Goal: Task Accomplishment & Management: Manage account settings

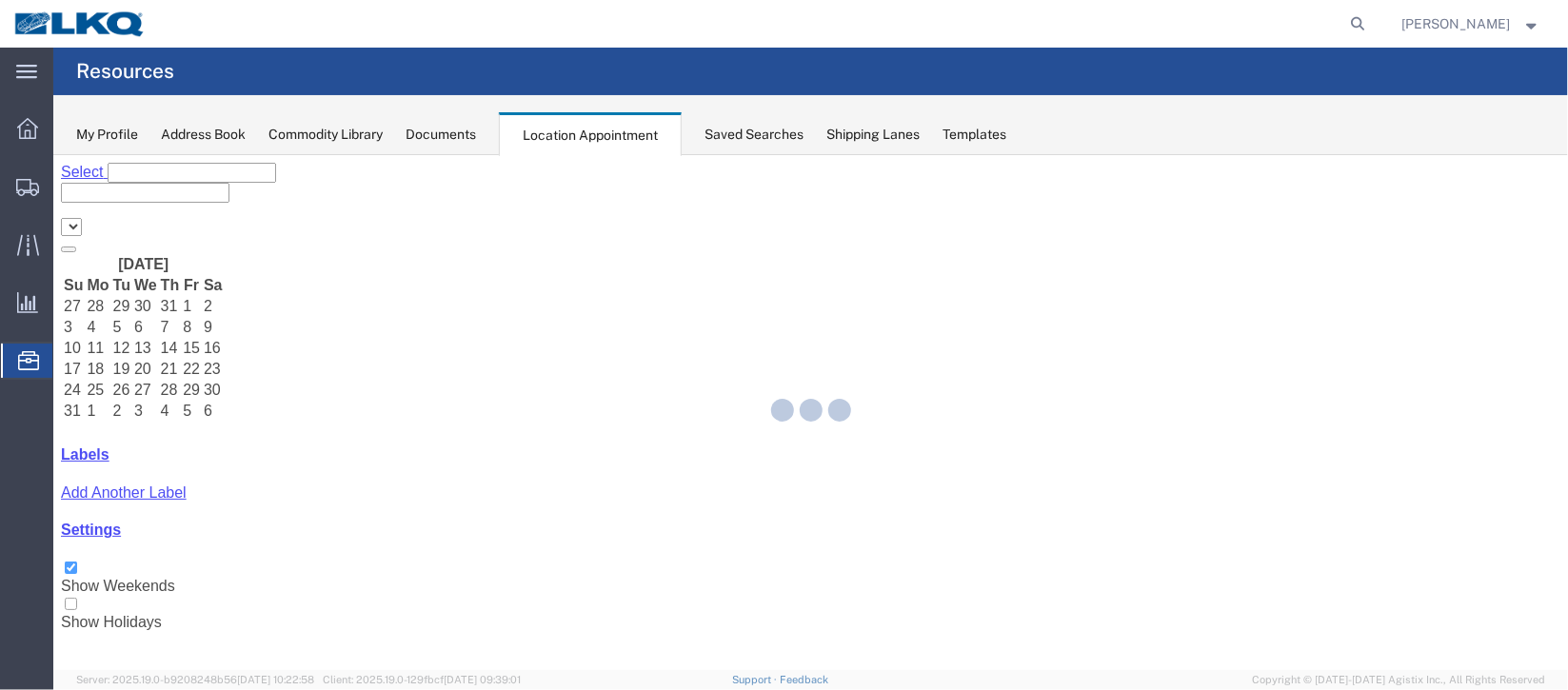
select select "27634"
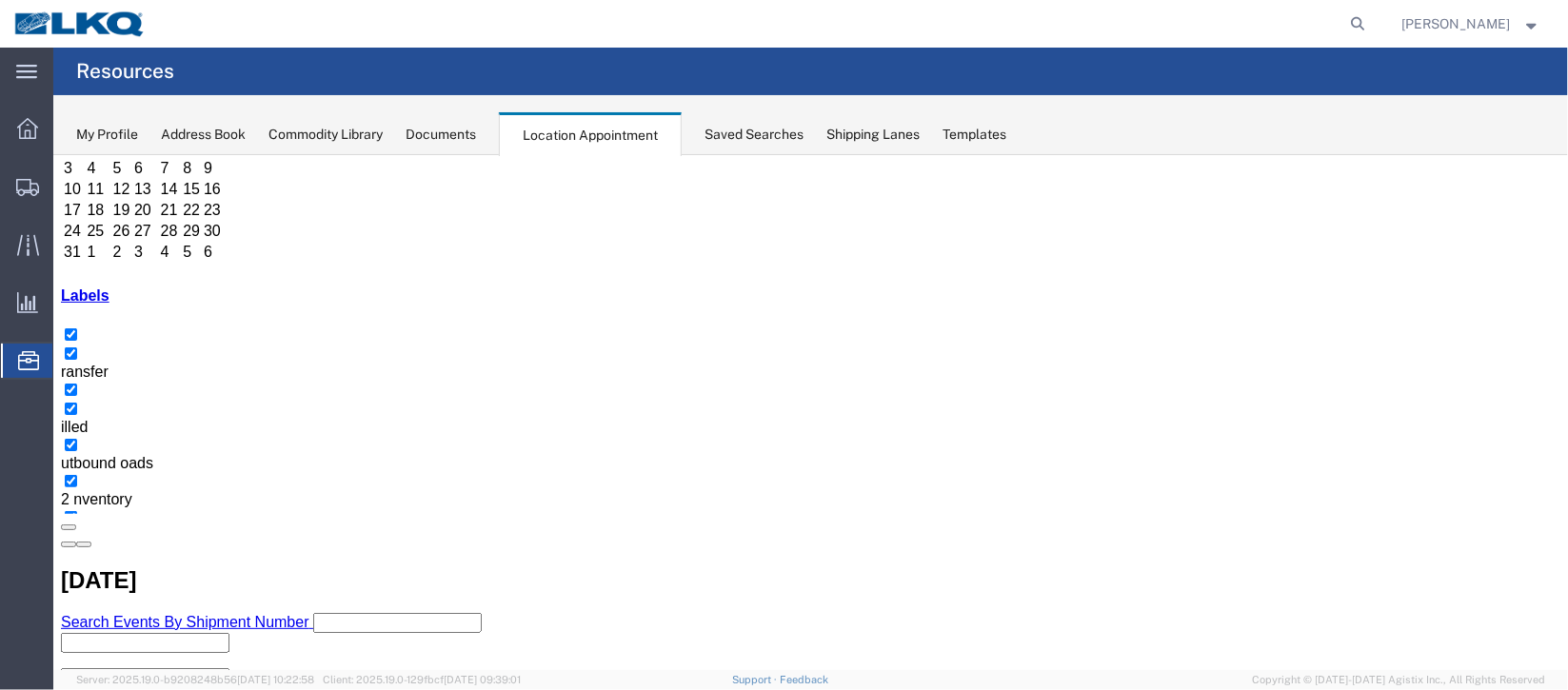
scroll to position [162, 0]
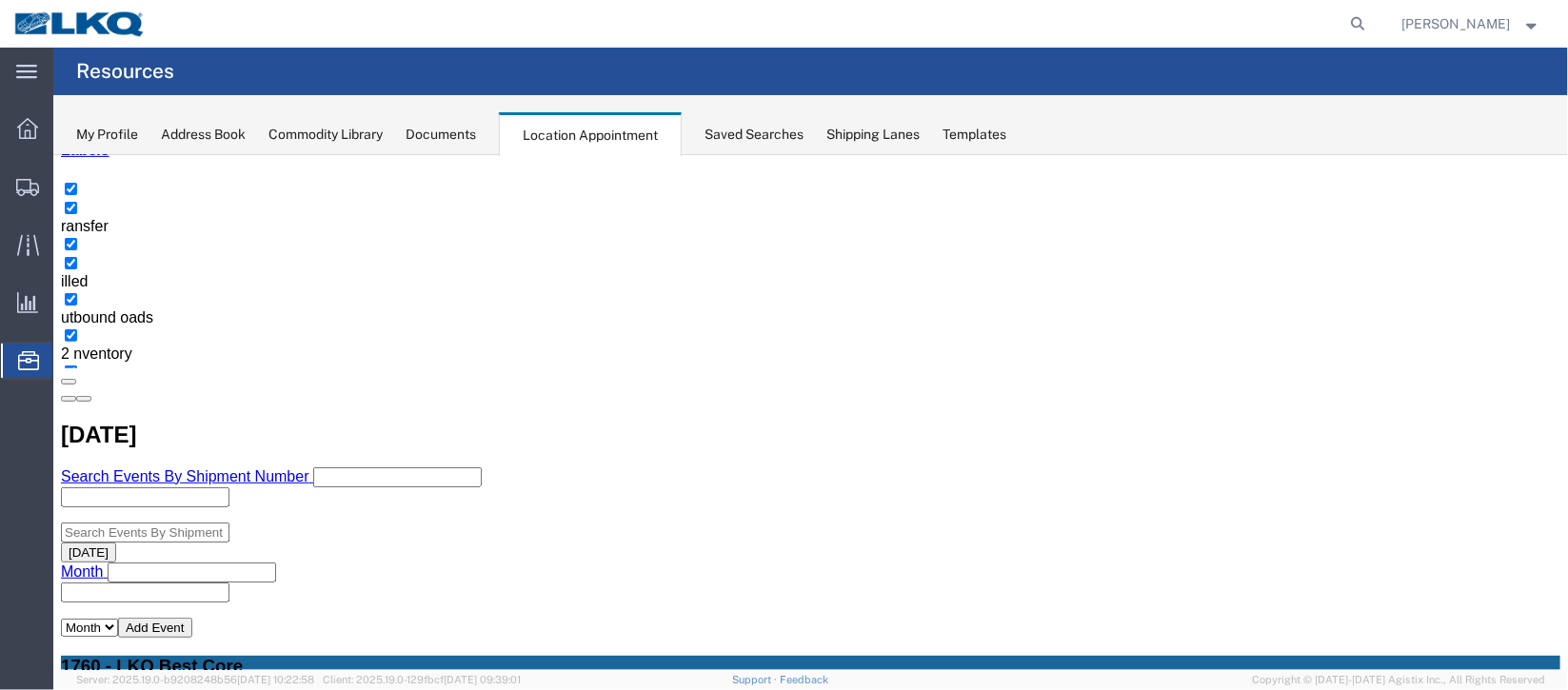
select select "1"
select select
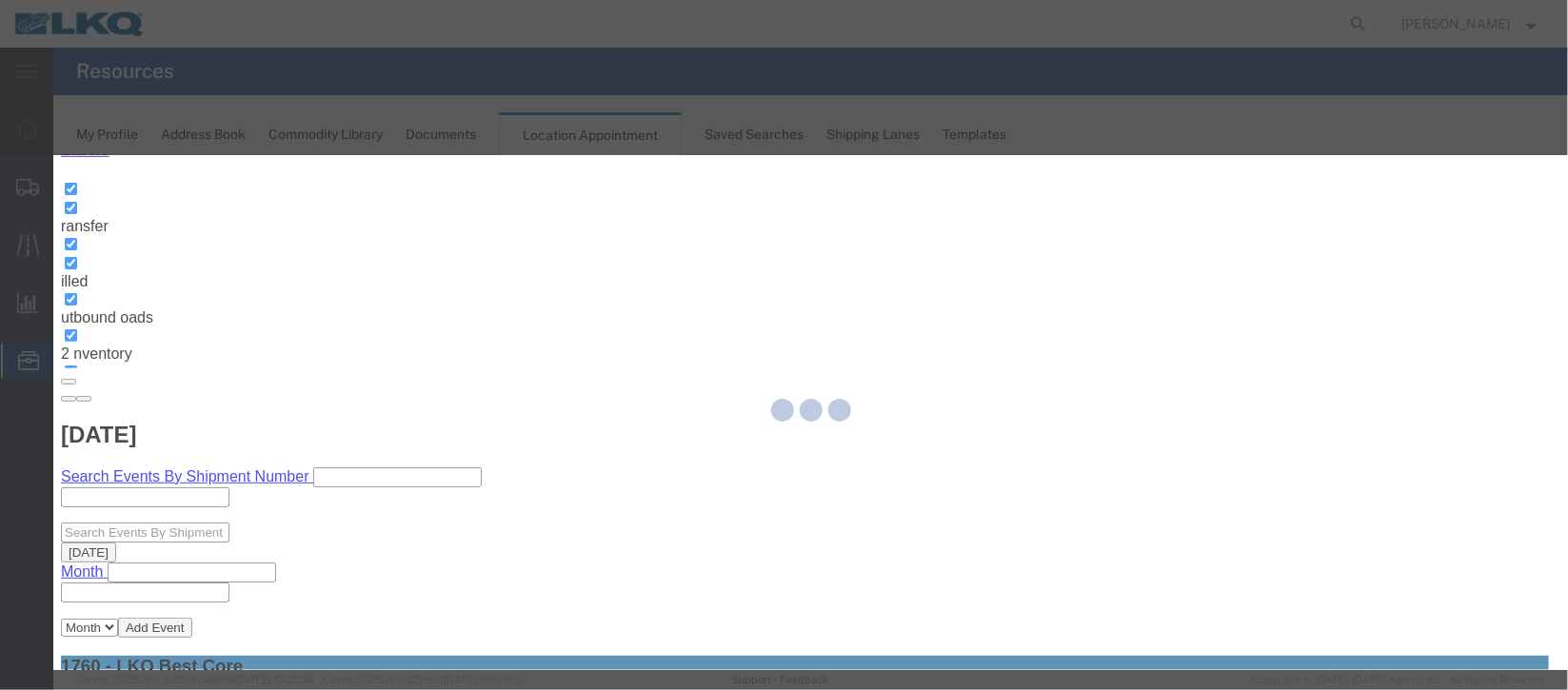
select select
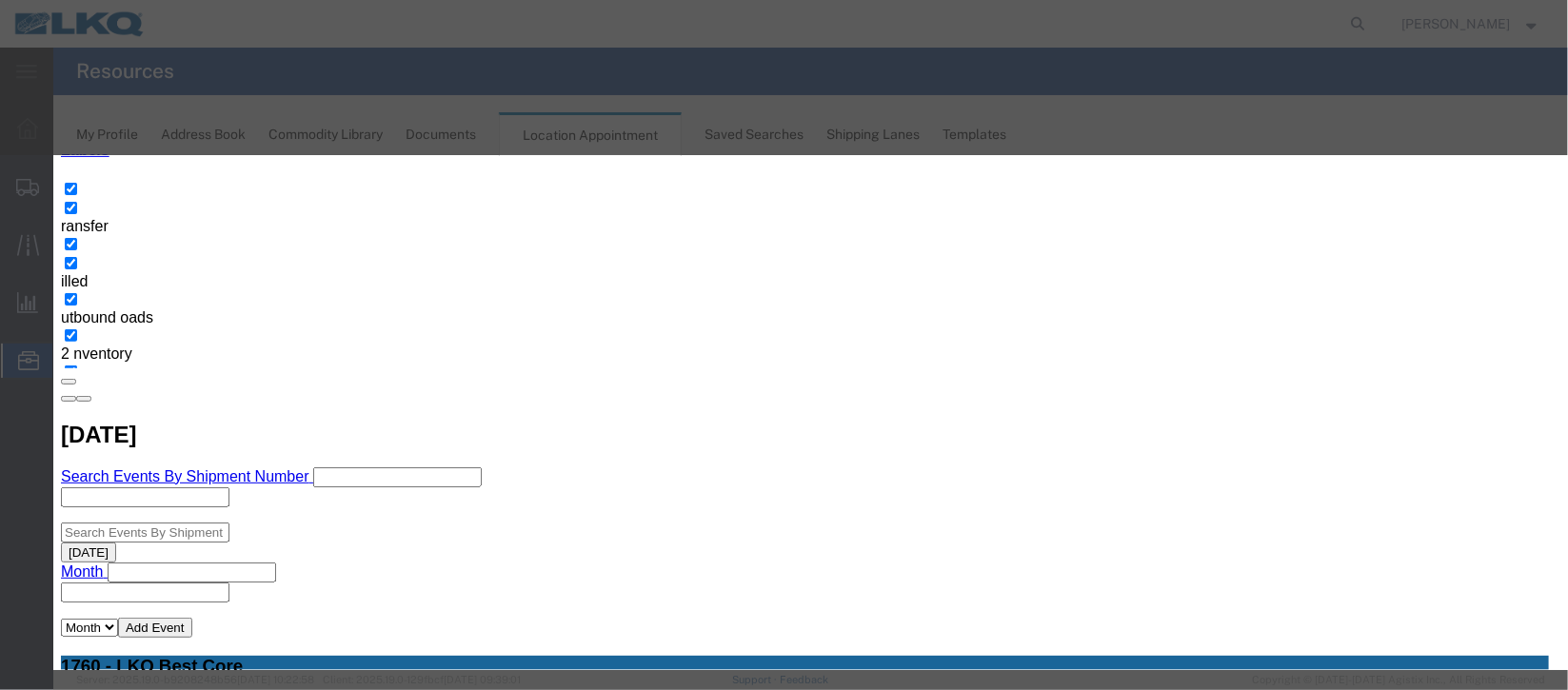
scroll to position [243, 0]
type input "de"
select select "40"
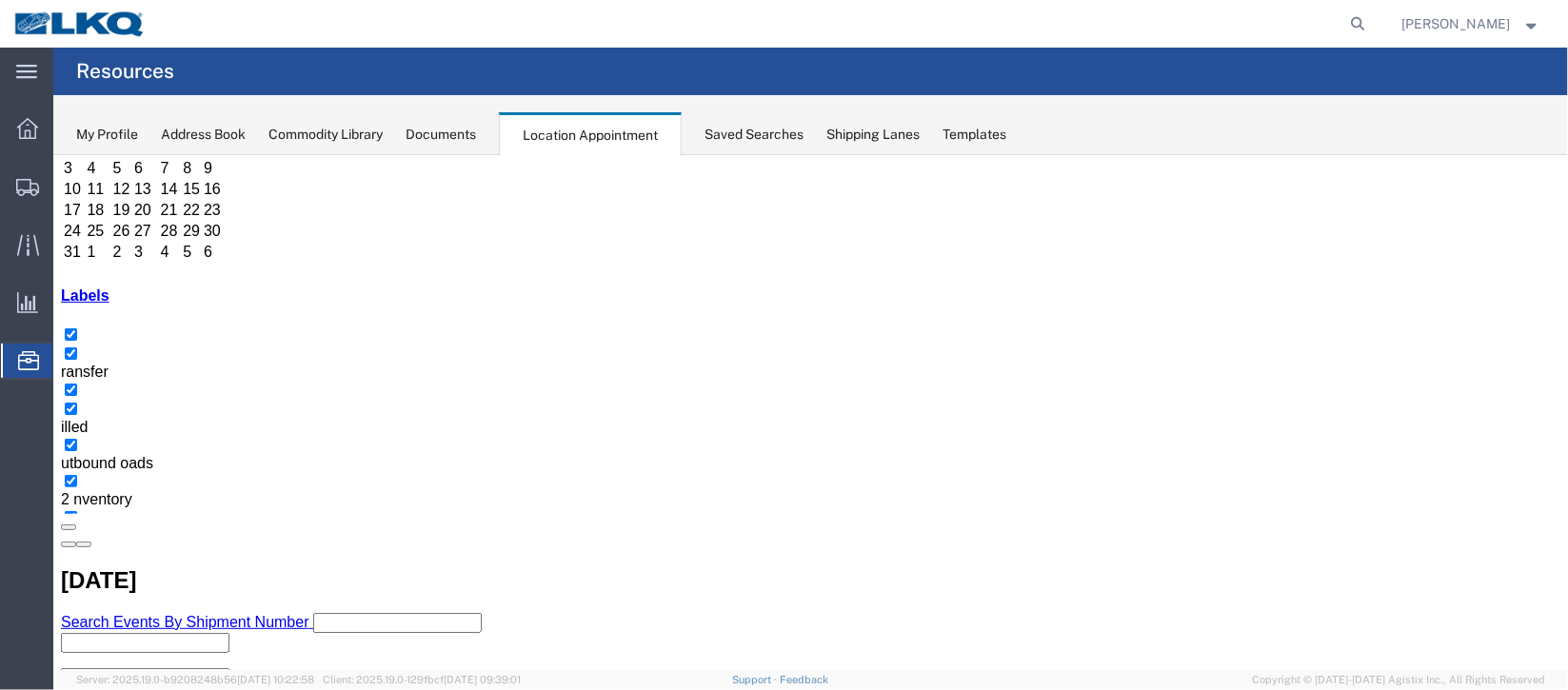
scroll to position [162, 0]
select select "100"
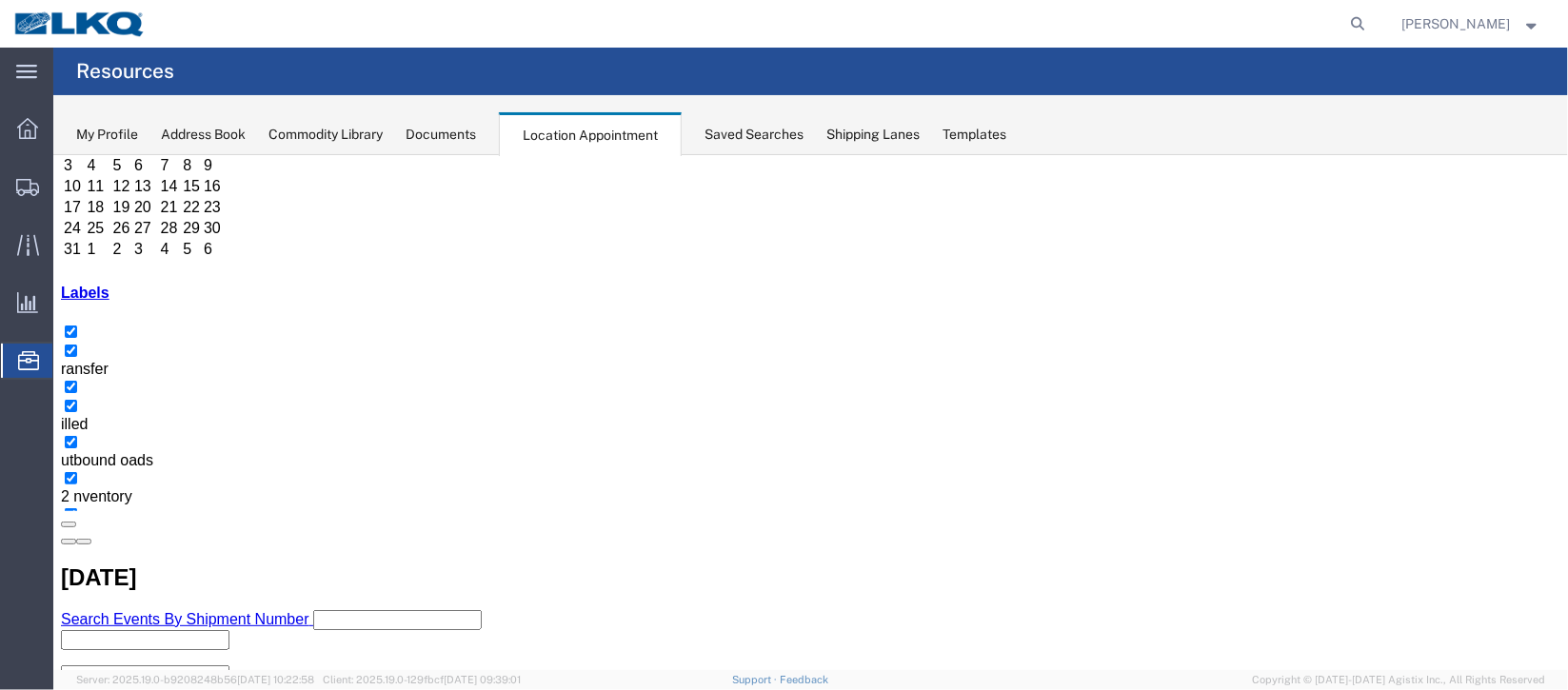
select select "1"
select select
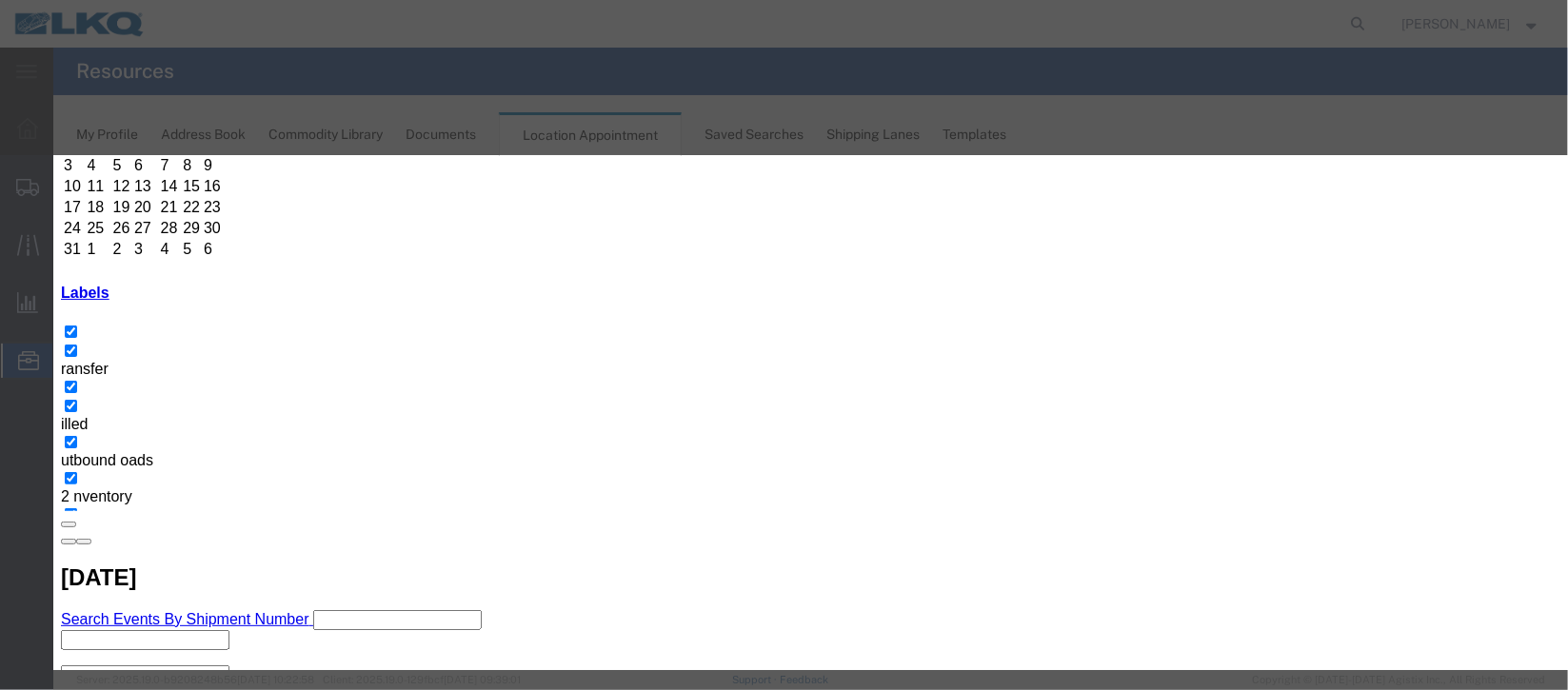
scroll to position [243, 0]
type input "de"
select select "40"
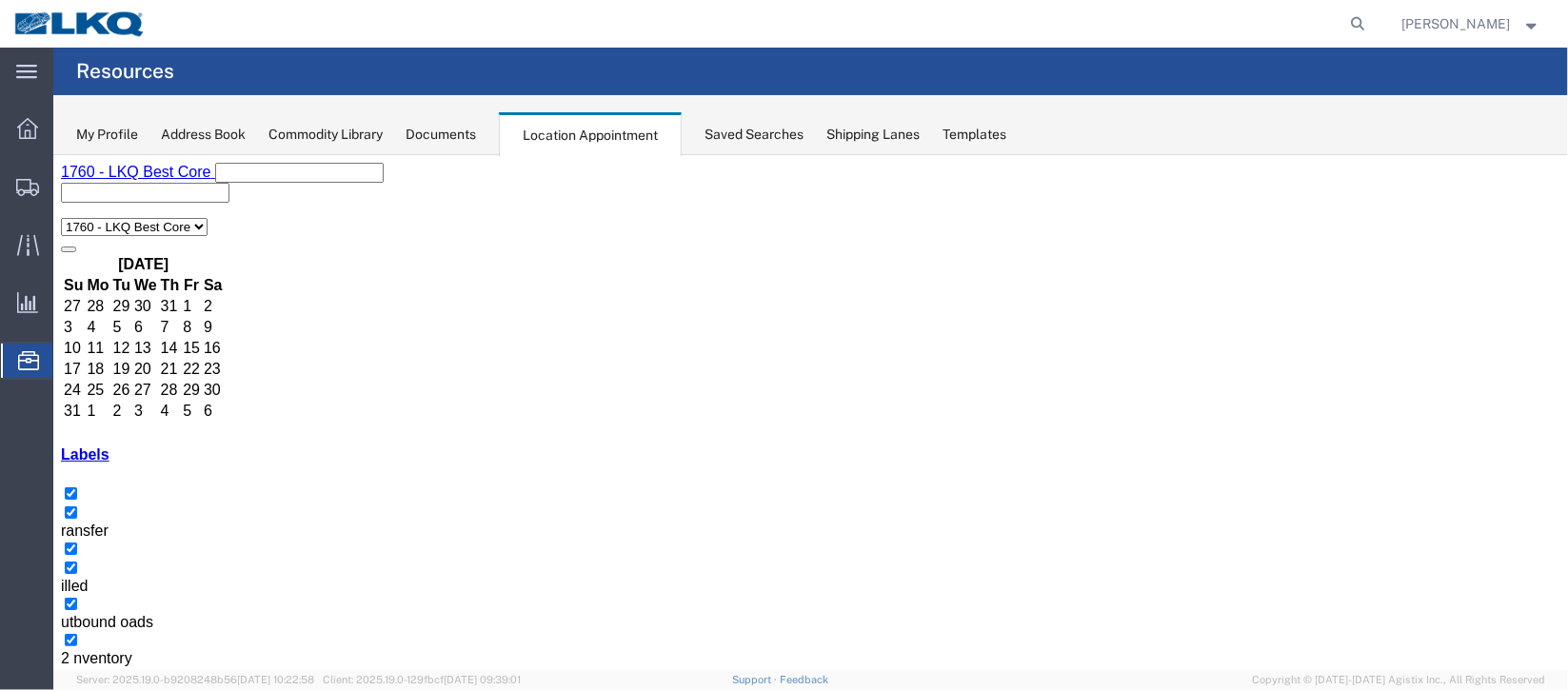
scroll to position [141, 0]
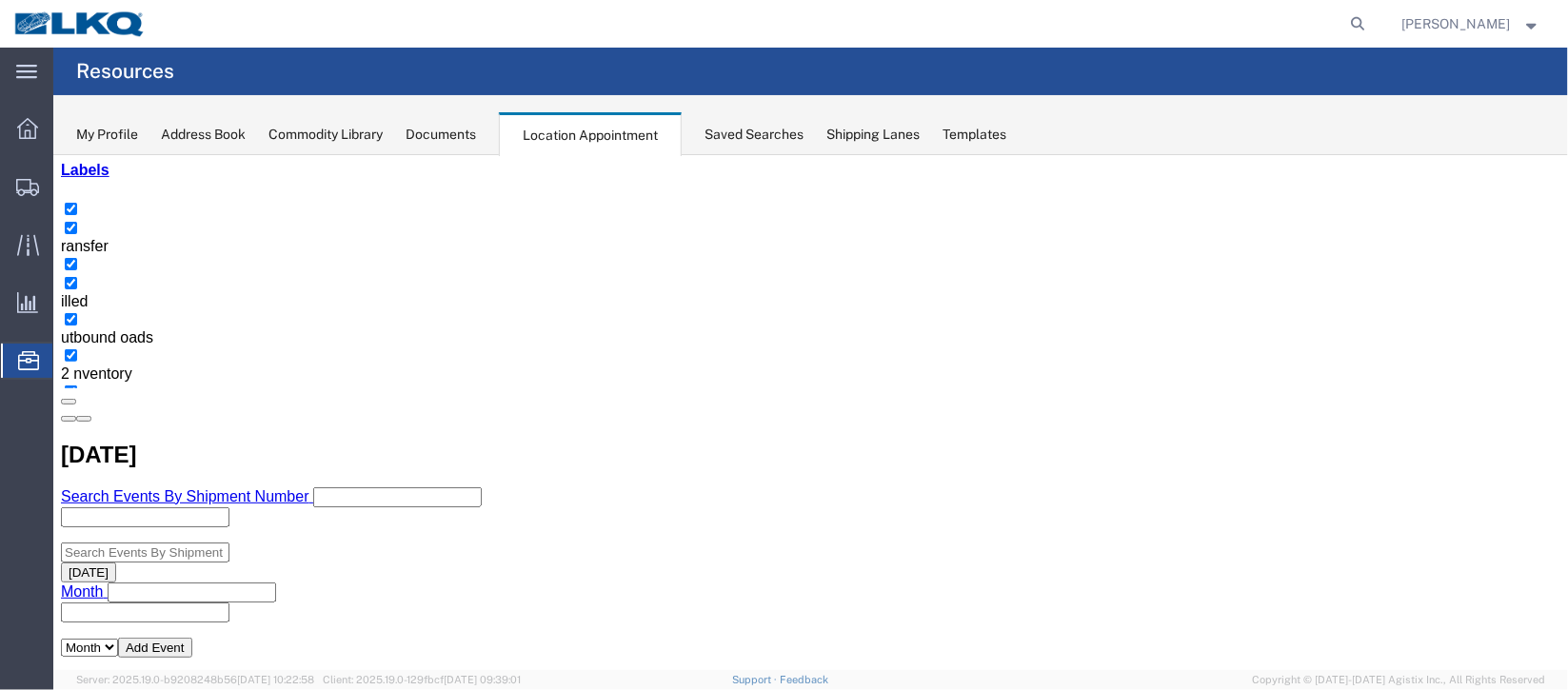
select select "100"
select select "1"
select select
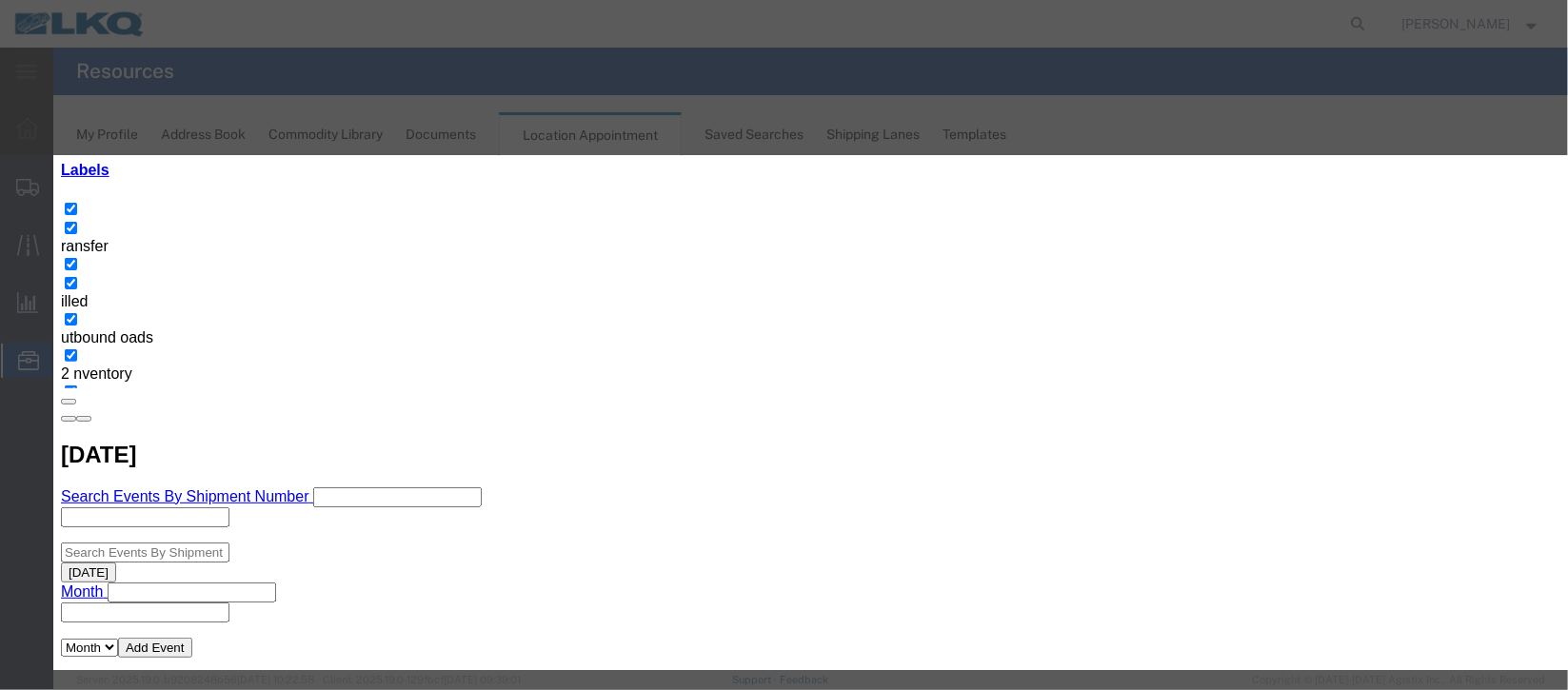
scroll to position [243, 0]
type input "de"
select select "40"
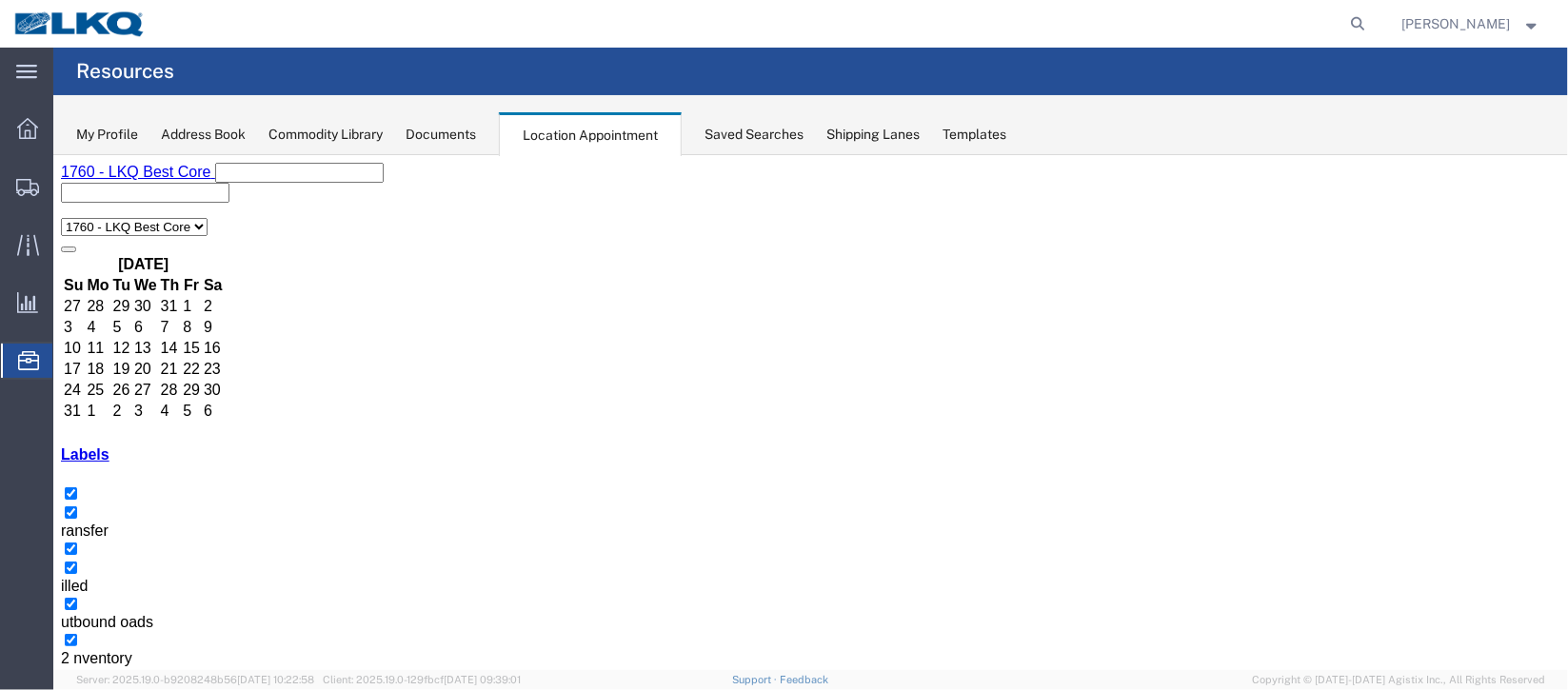
scroll to position [162, 0]
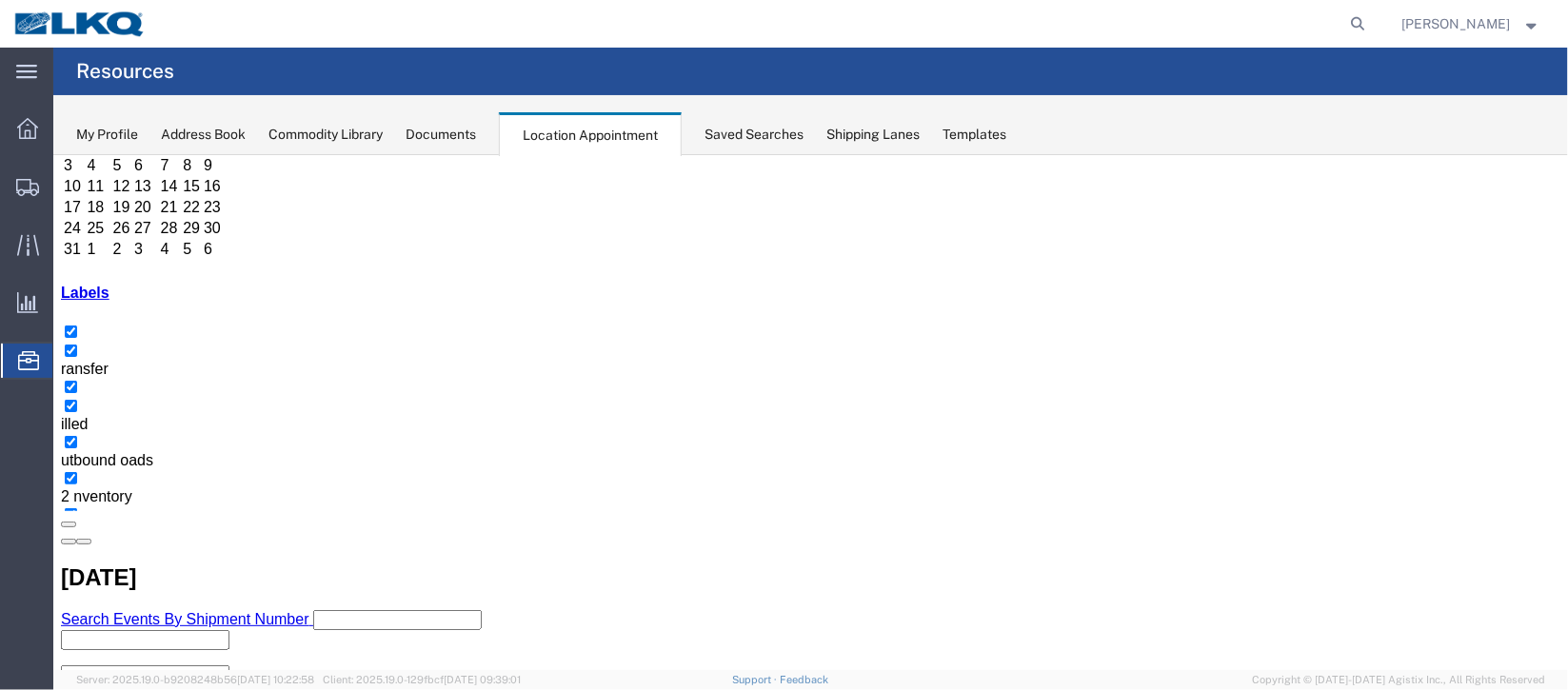
select select "100"
select select "1"
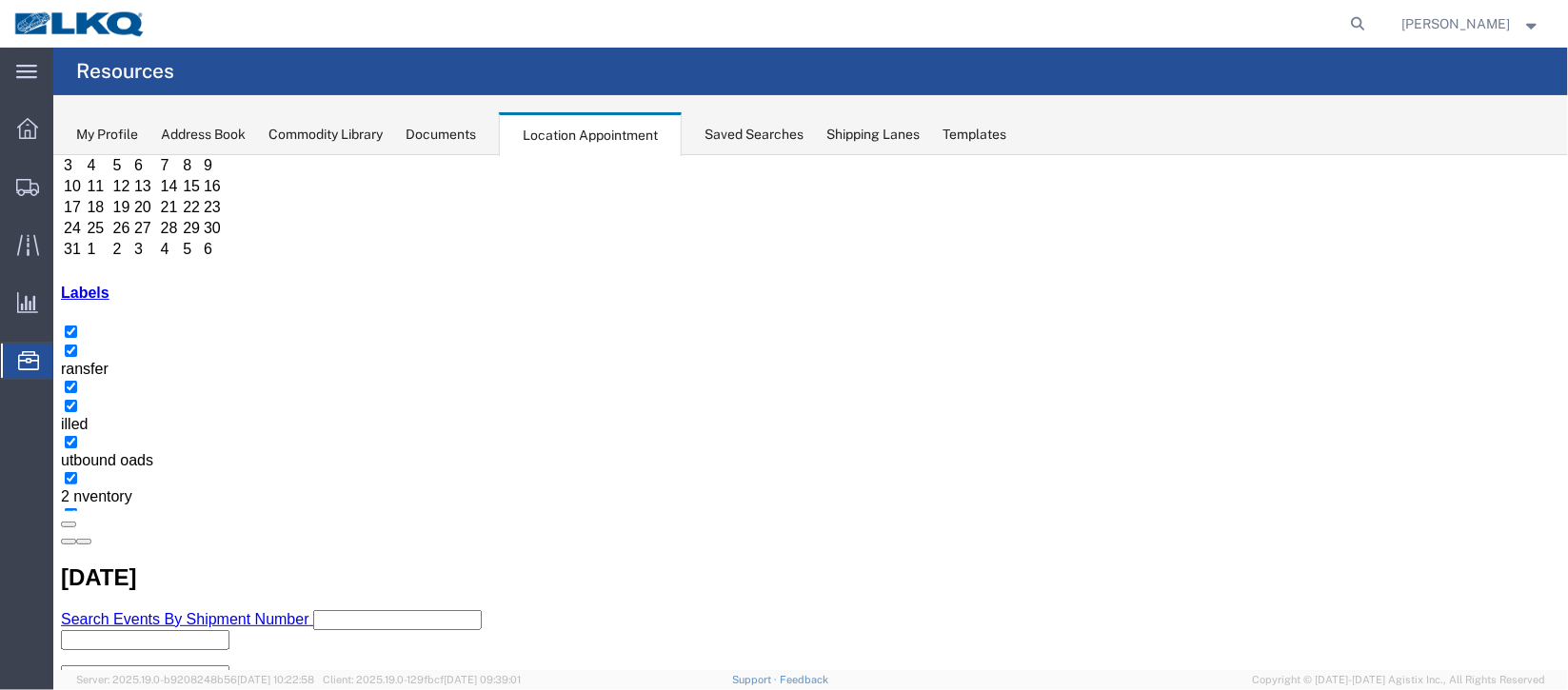
select select
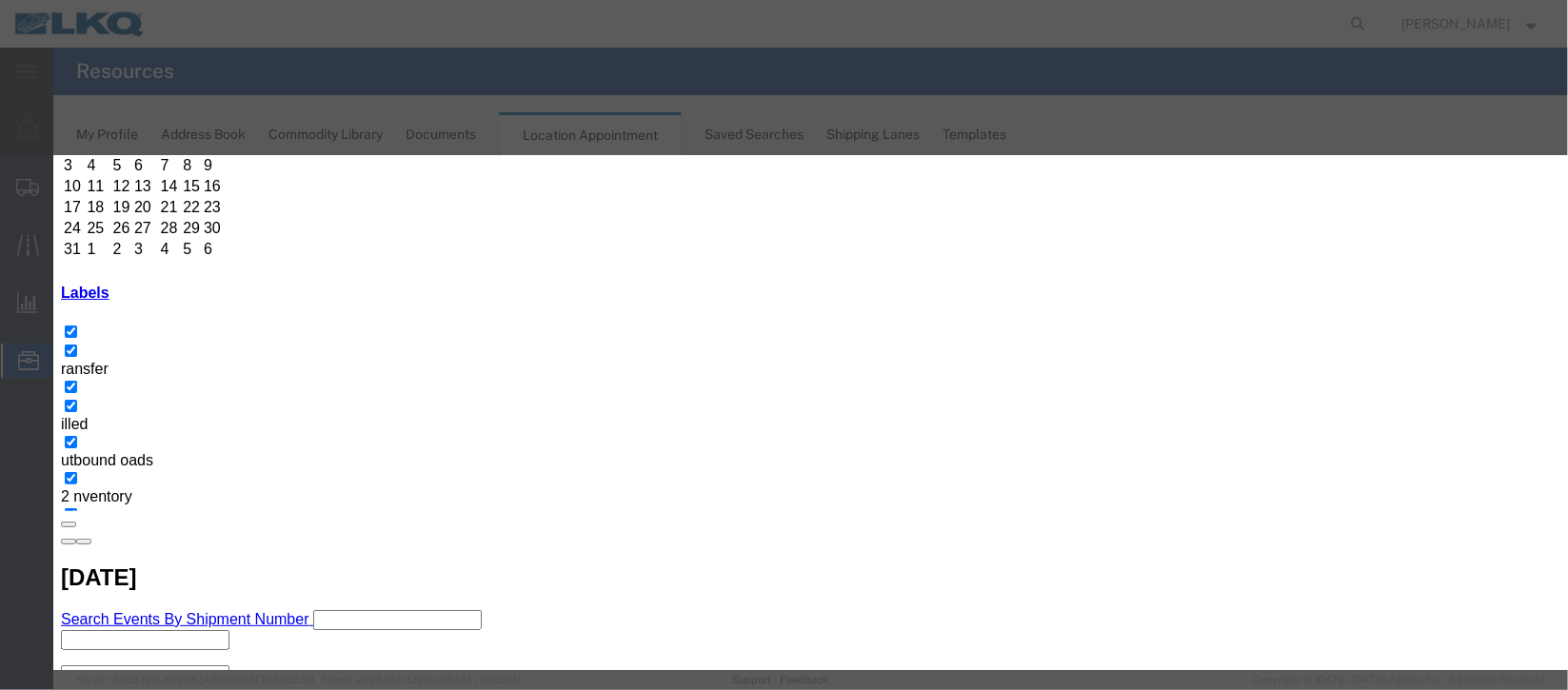
scroll to position [141, 0]
type input "de"
select select "40"
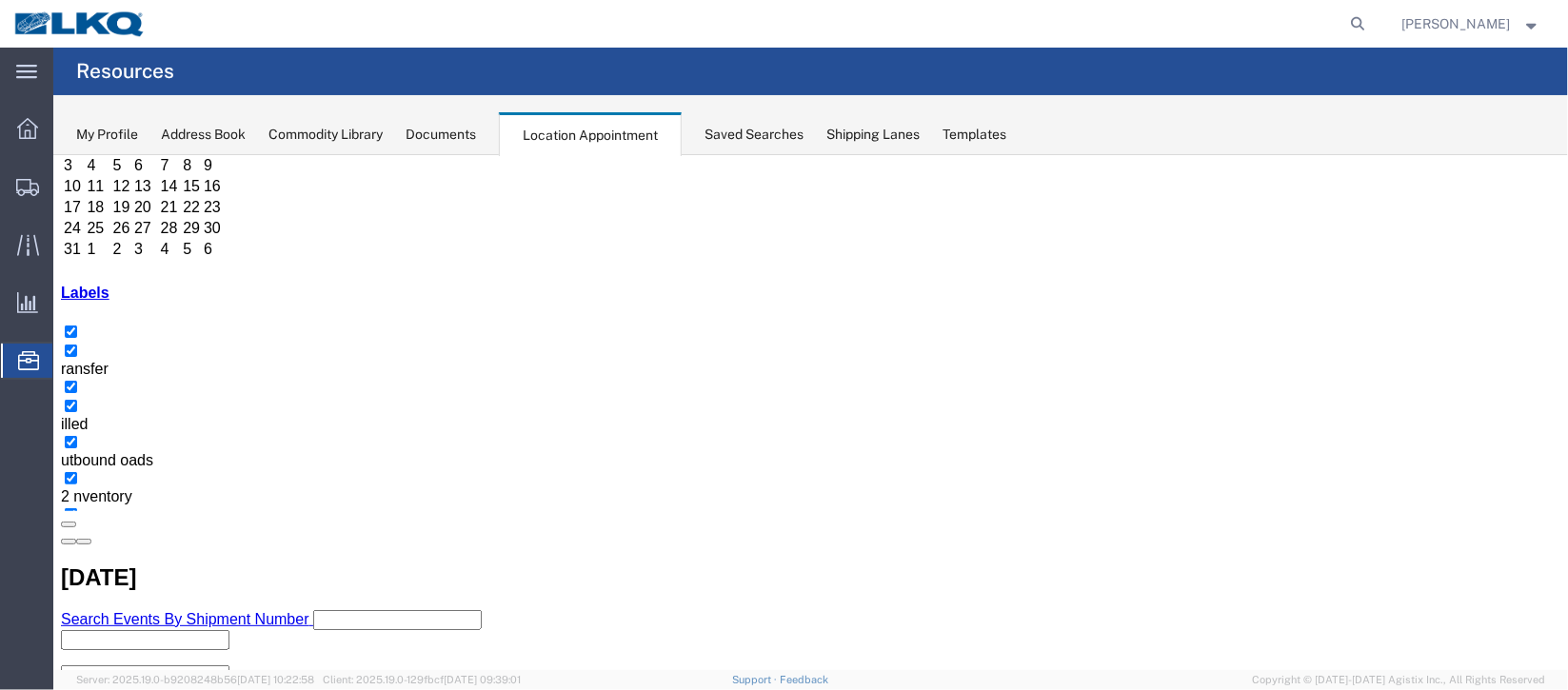
scroll to position [0, 0]
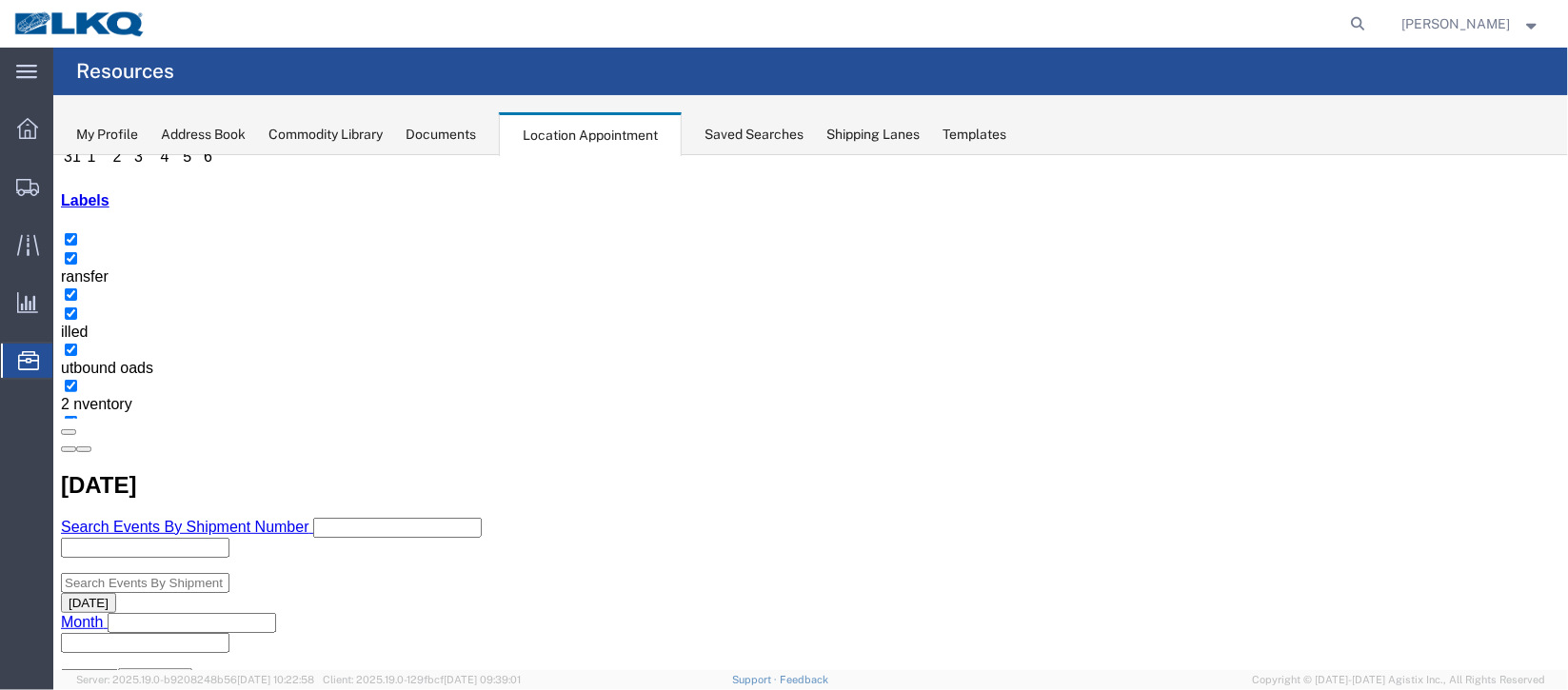
scroll to position [285, 0]
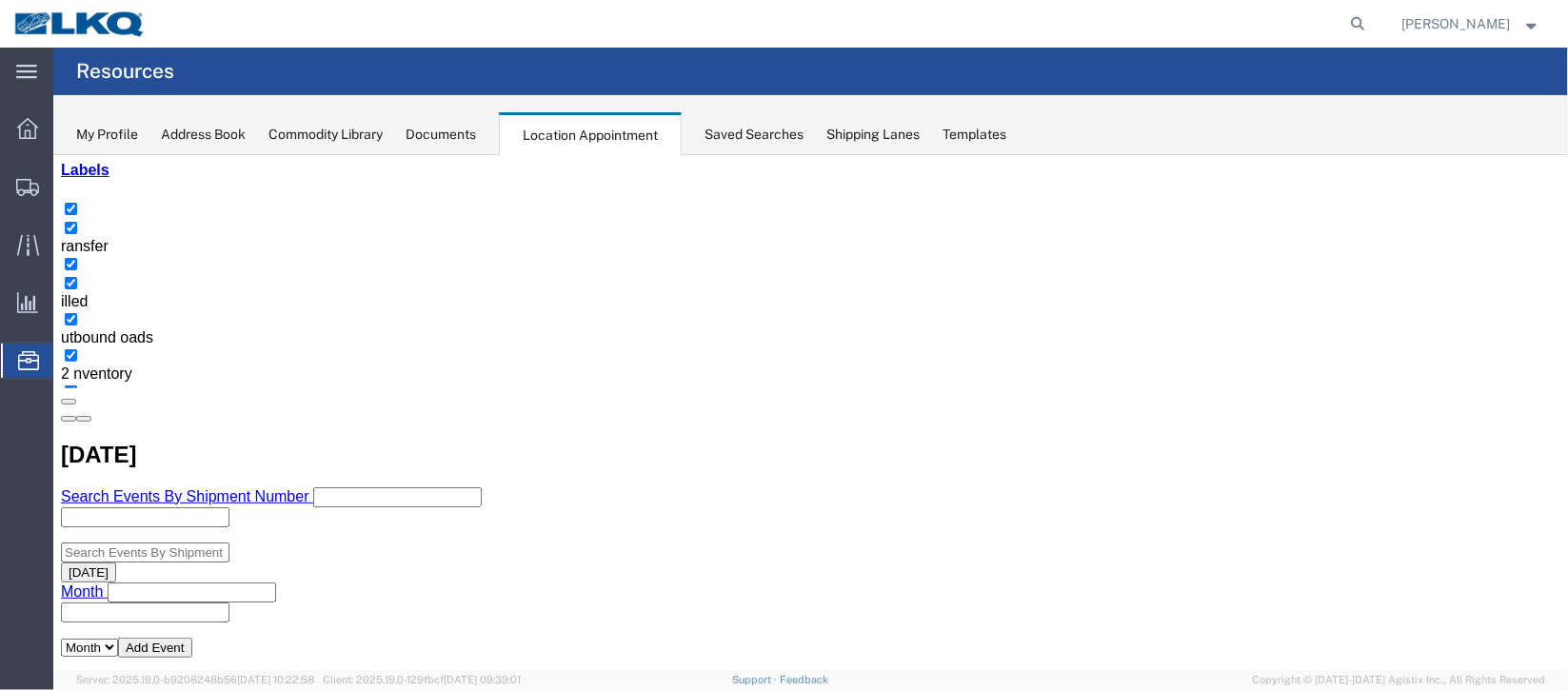
select select "100"
select select "1"
select select
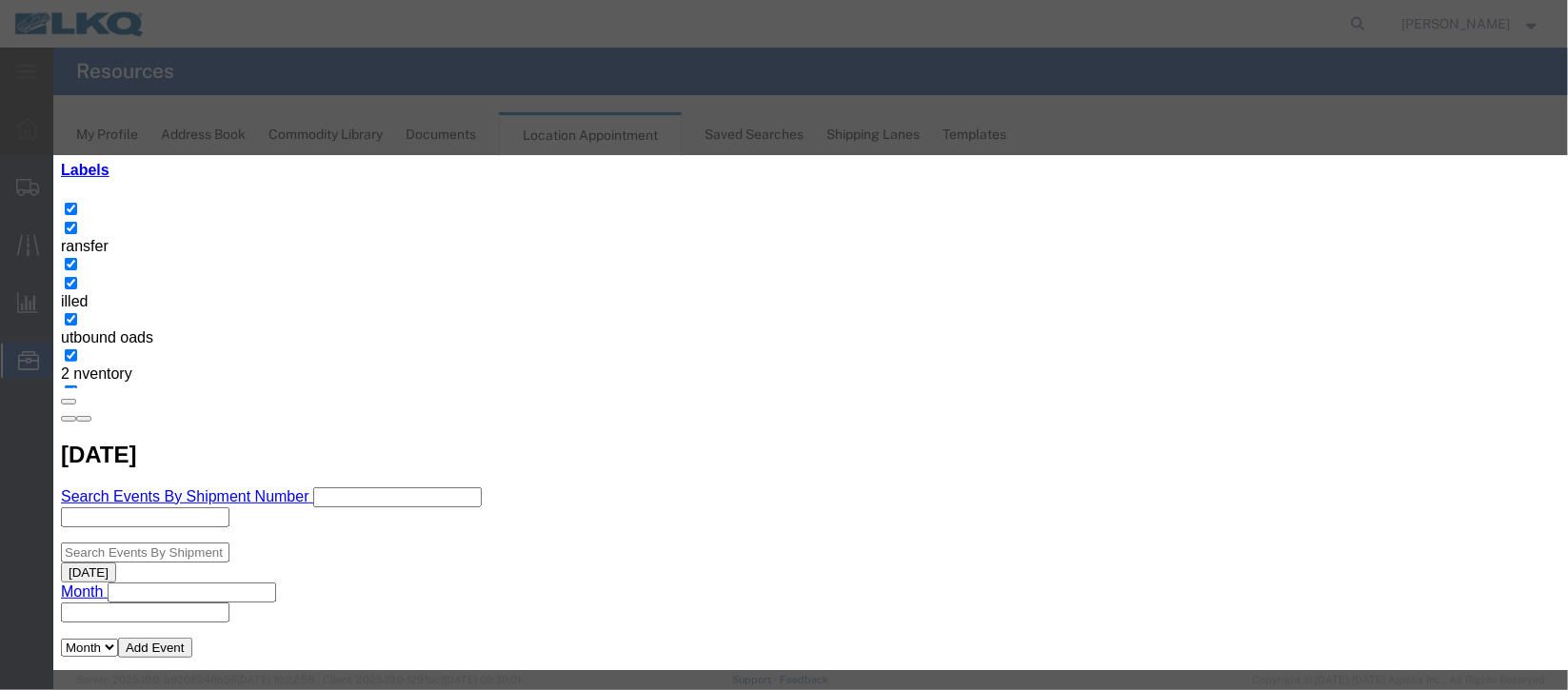
scroll to position [141, 0]
type input "de"
select select "40"
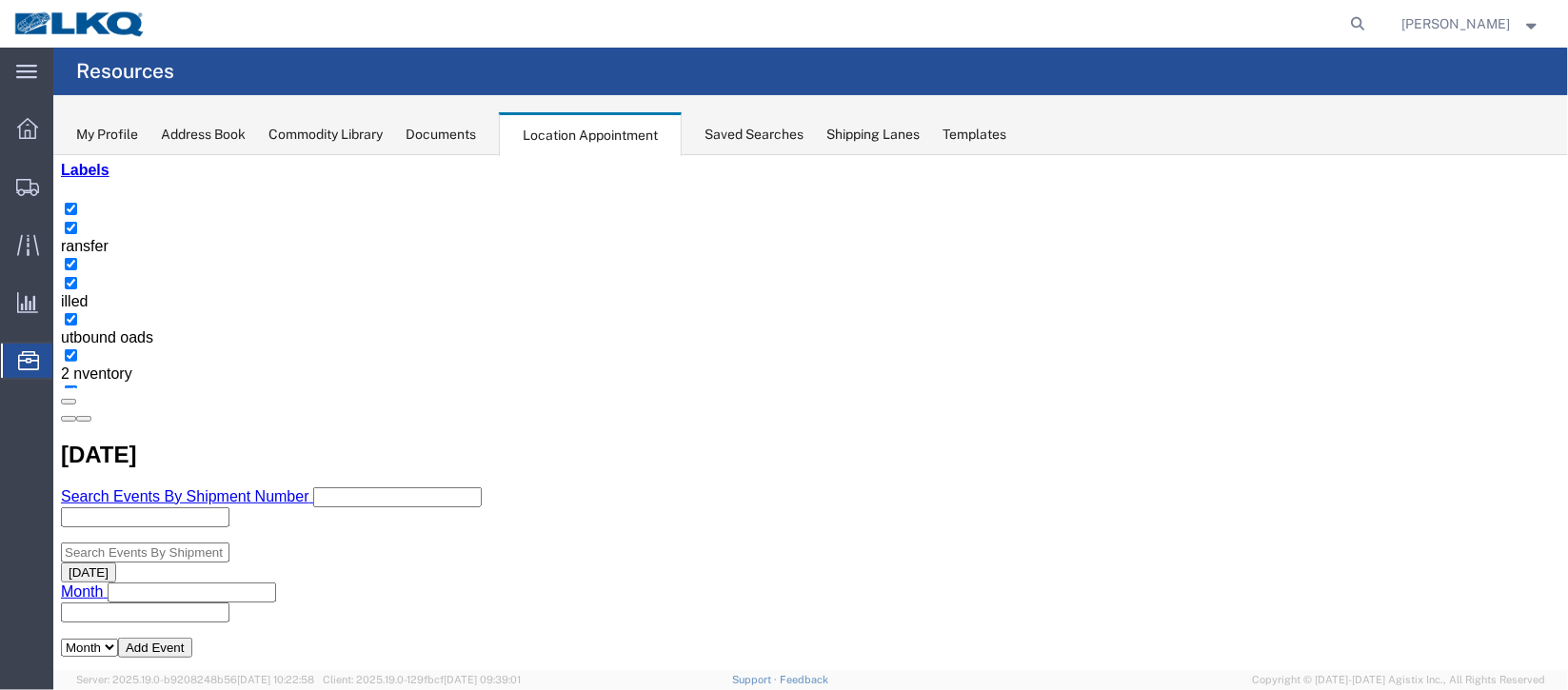
scroll to position [0, 0]
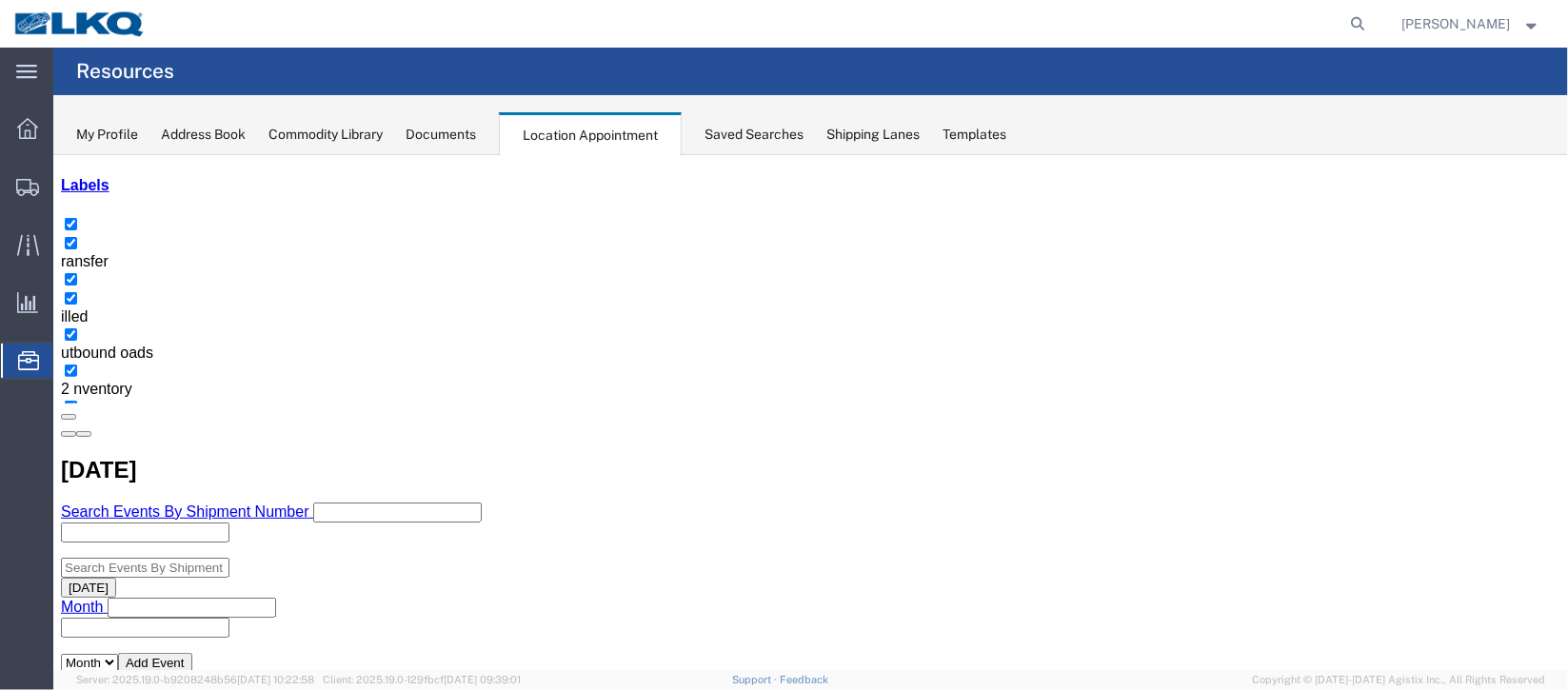
scroll to position [285, 0]
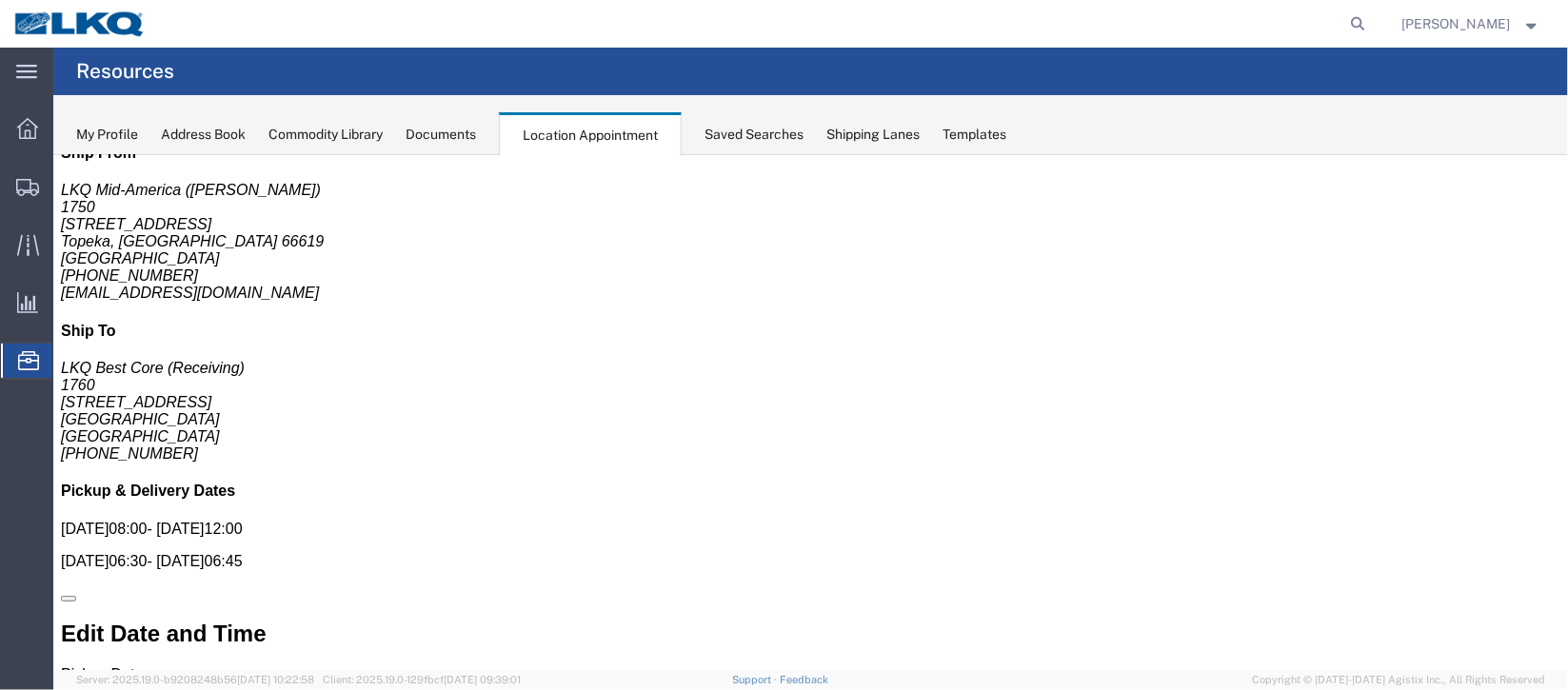
scroll to position [0, 0]
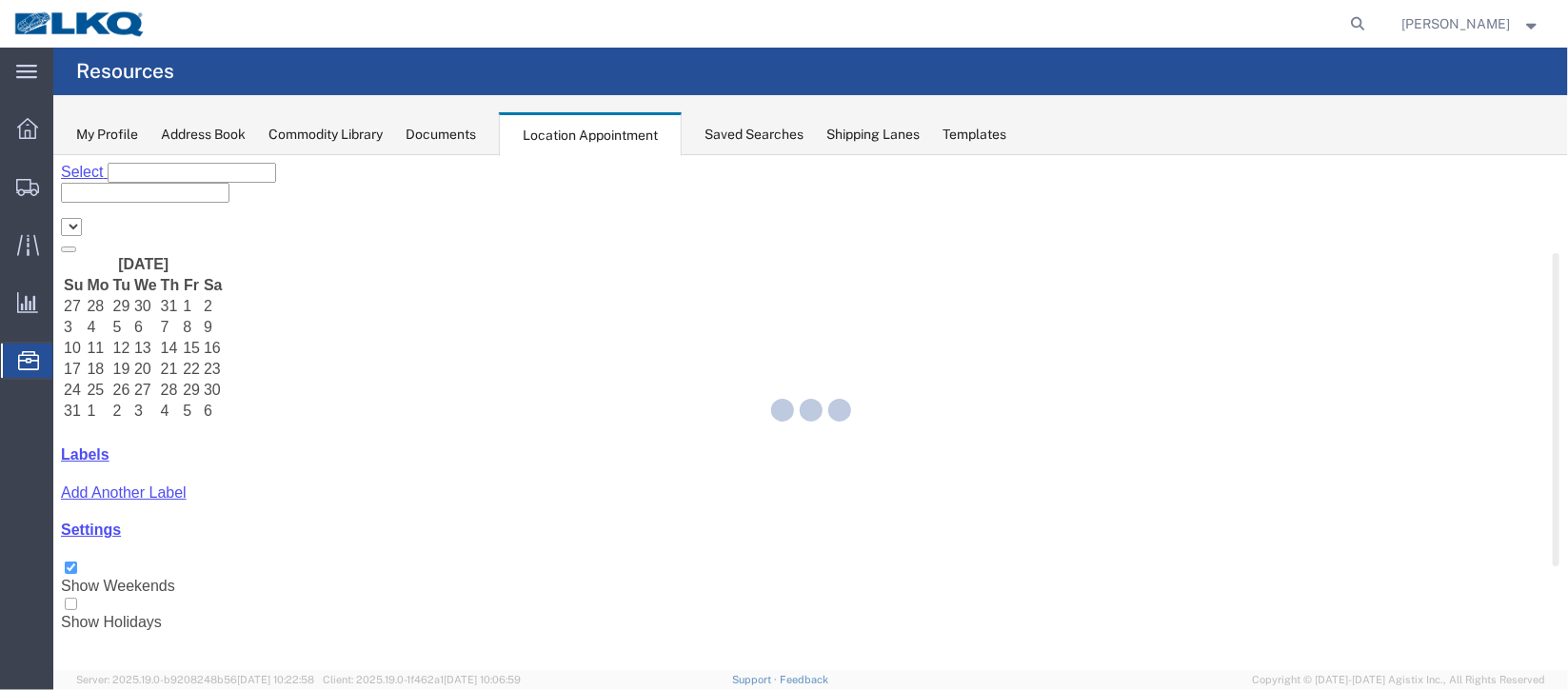
select select "27634"
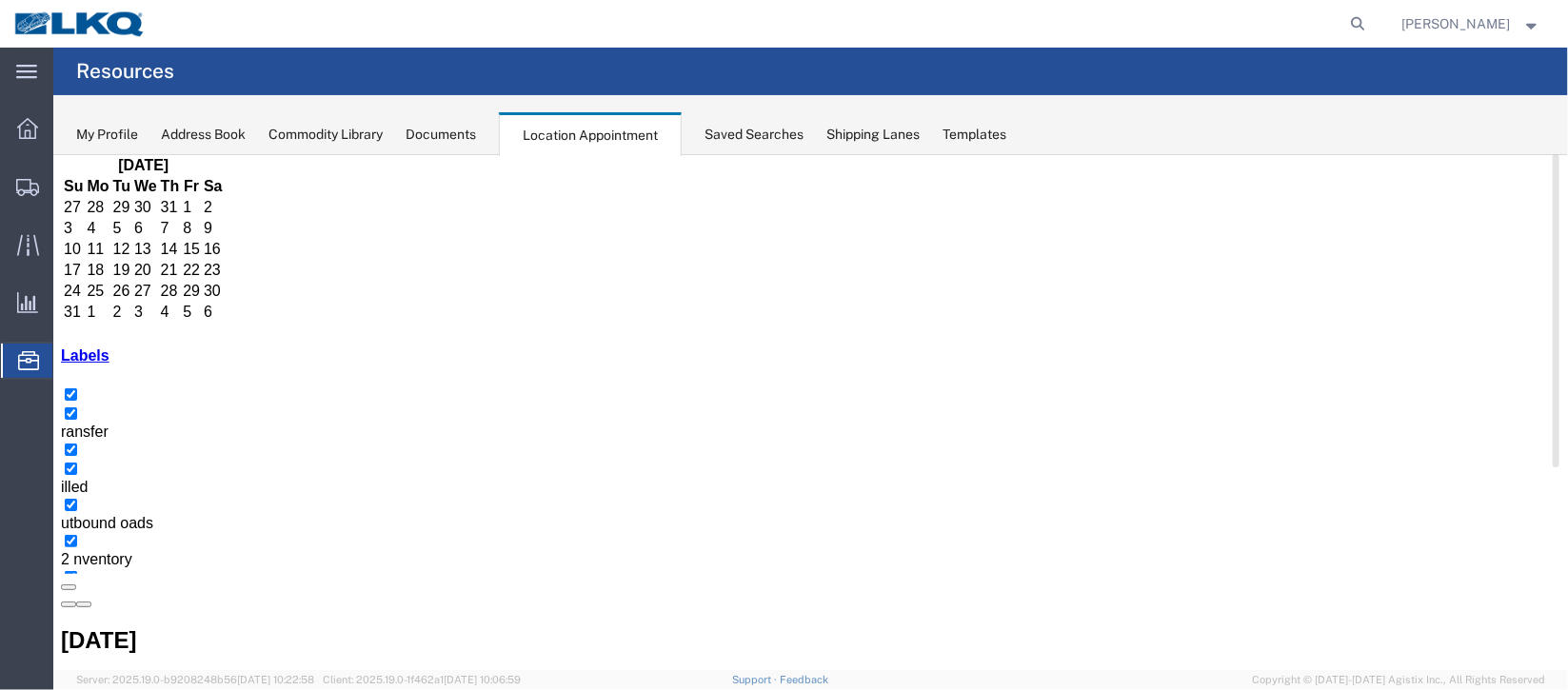
scroll to position [162, 0]
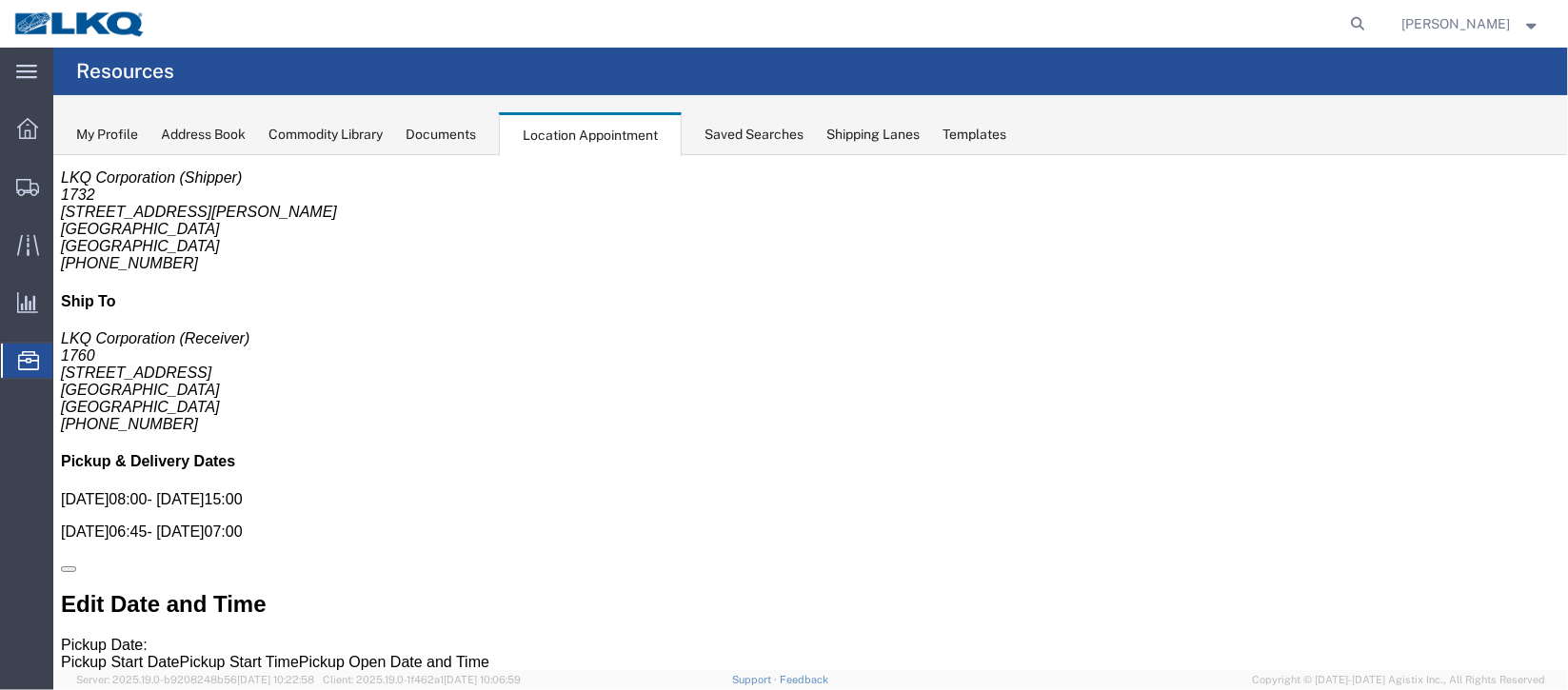
scroll to position [0, 0]
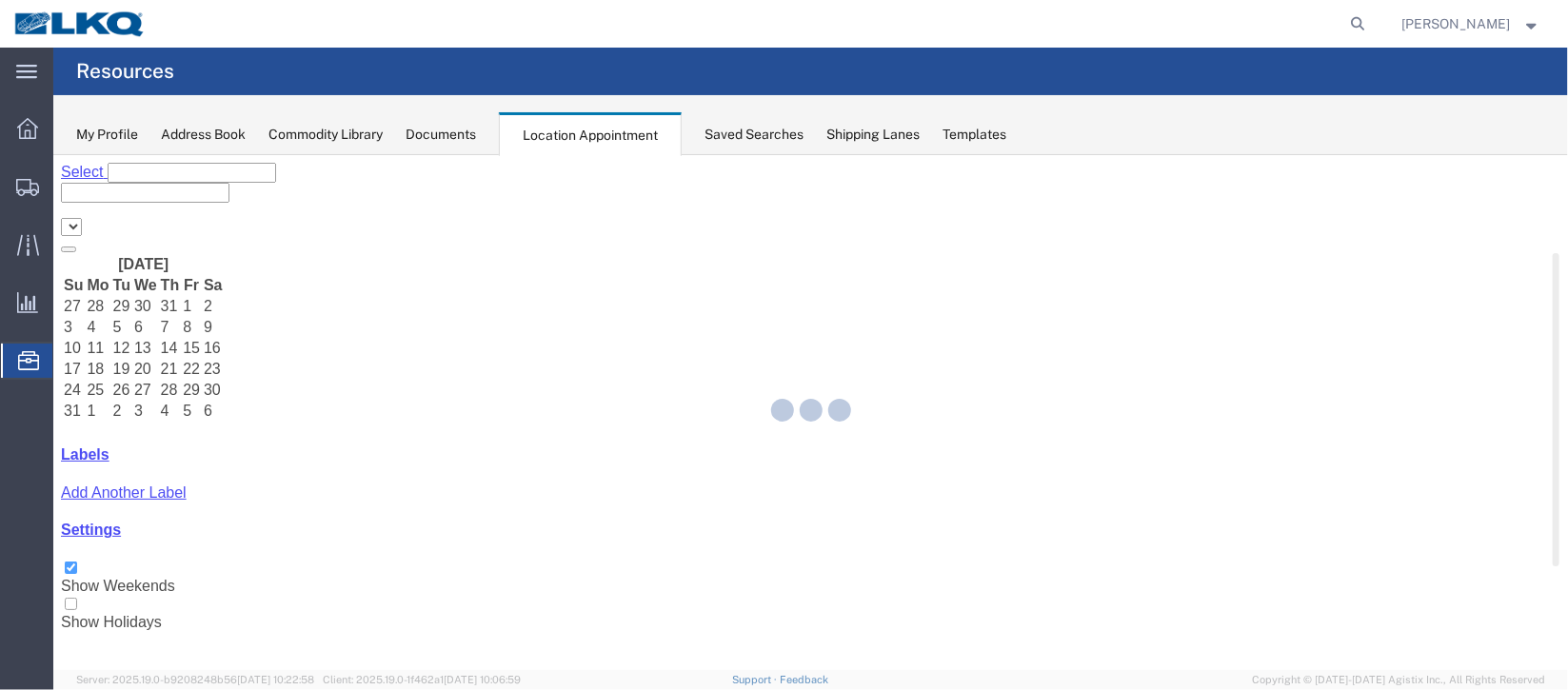
select select "27634"
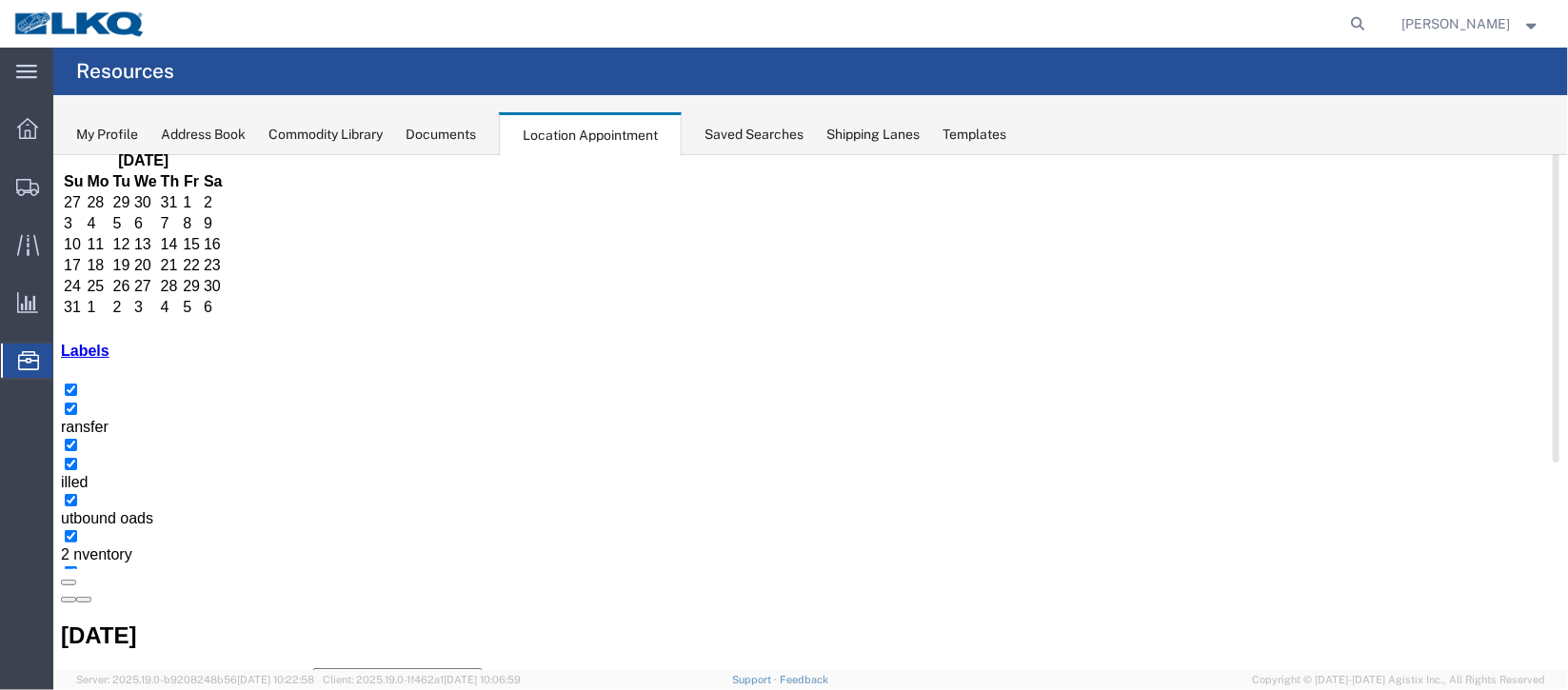
scroll to position [141, 0]
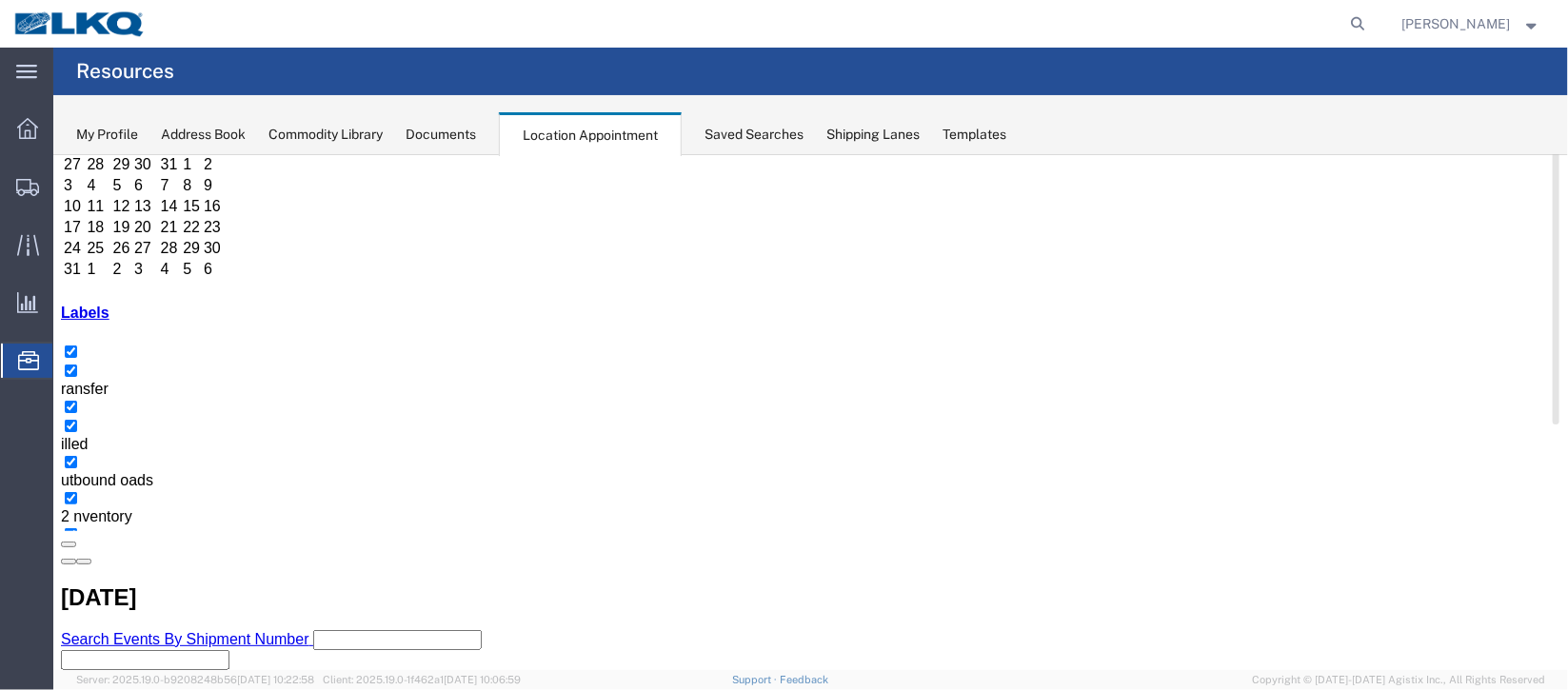
select select "1"
select select
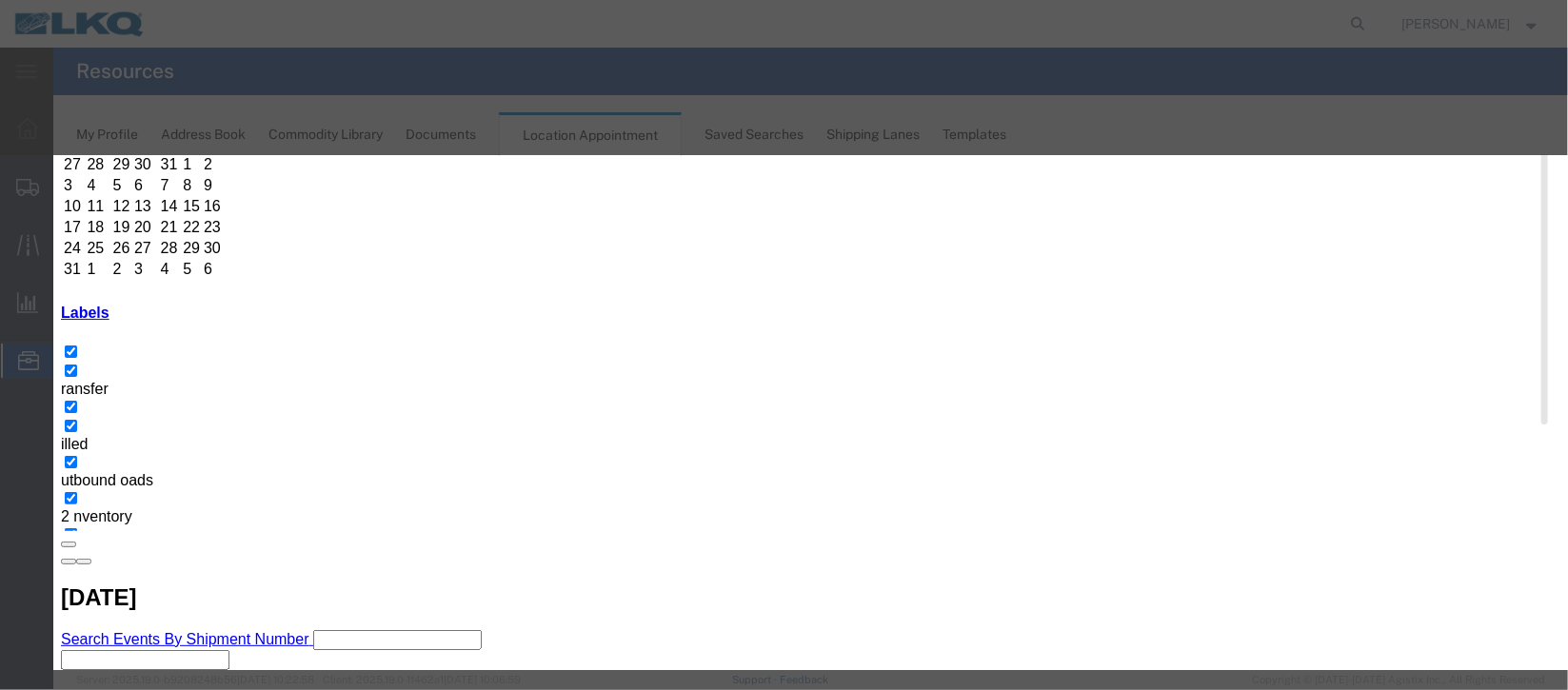
select select
type input "de"
select select "40"
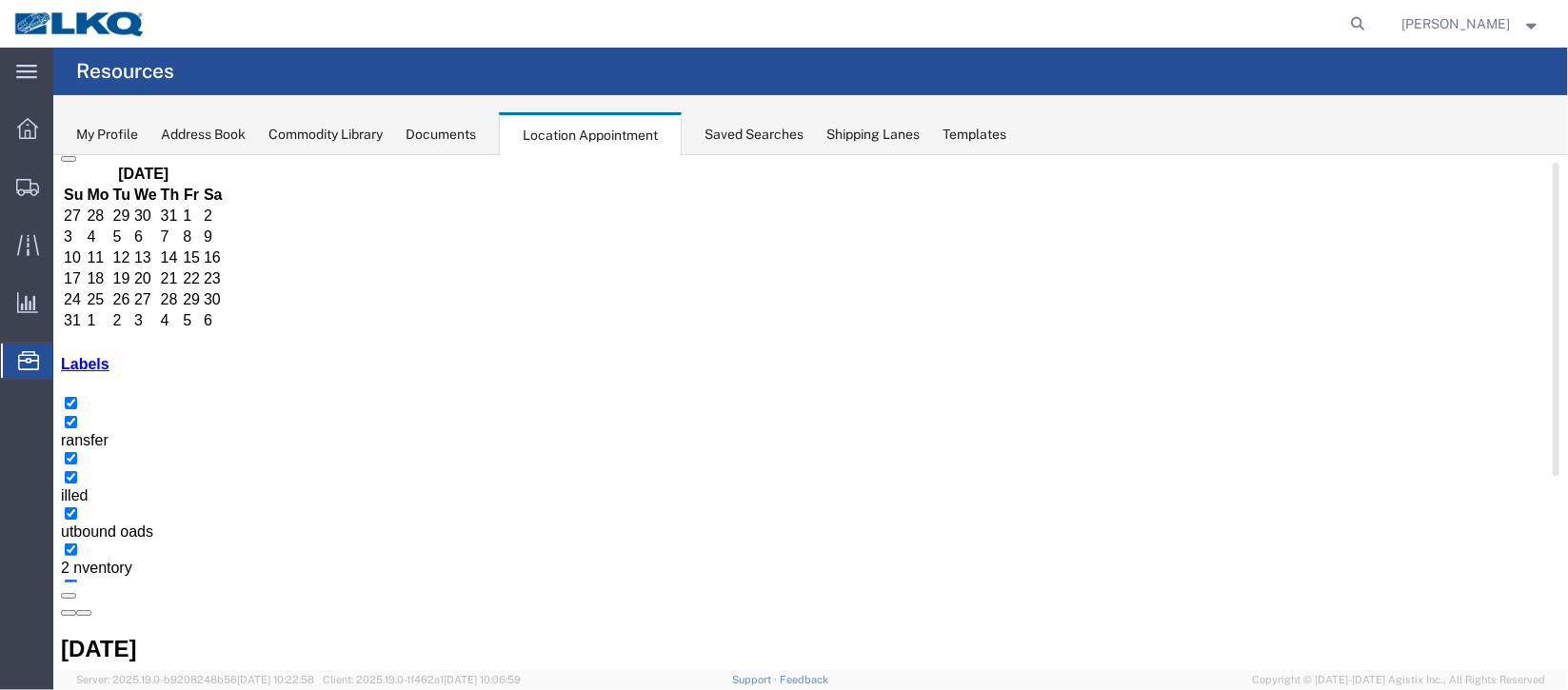
scroll to position [162, 0]
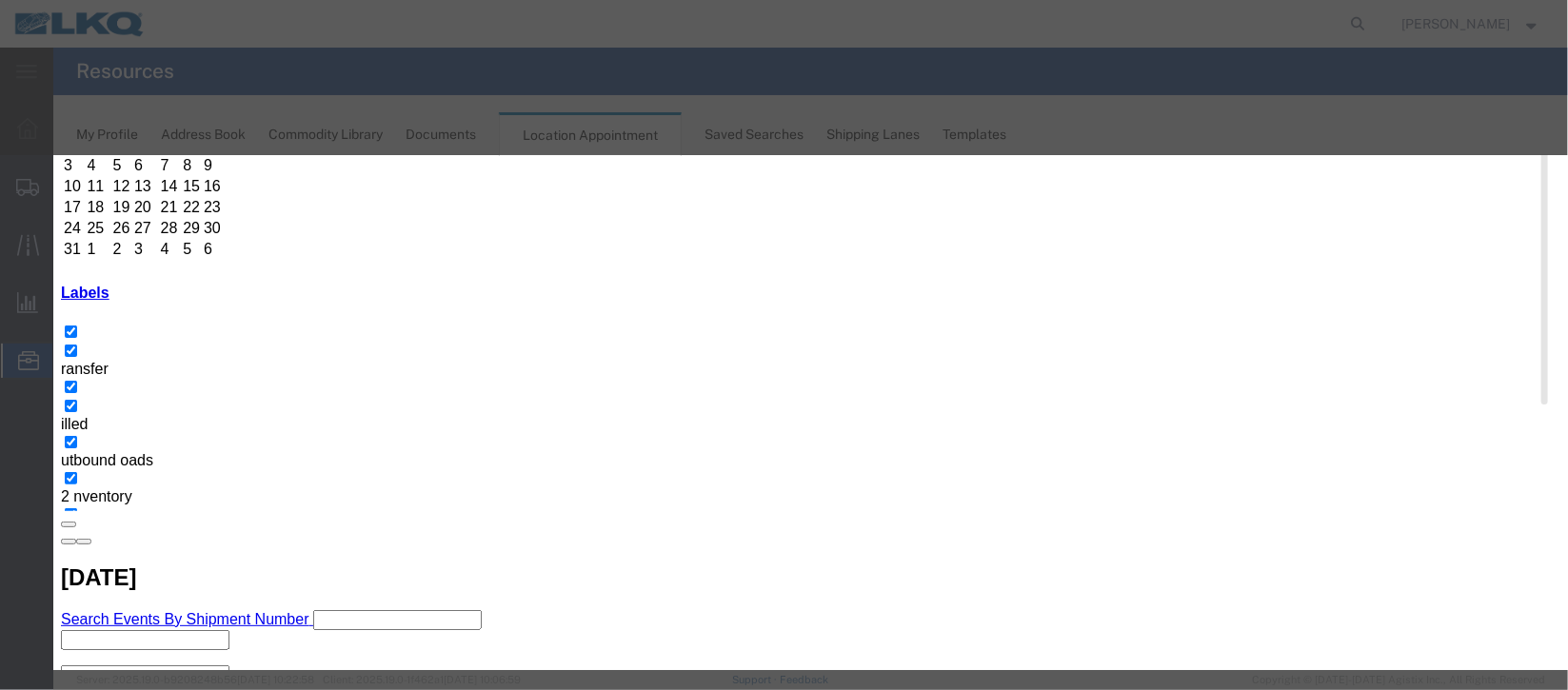
scroll to position [243, 0]
type input "de"
select select "40"
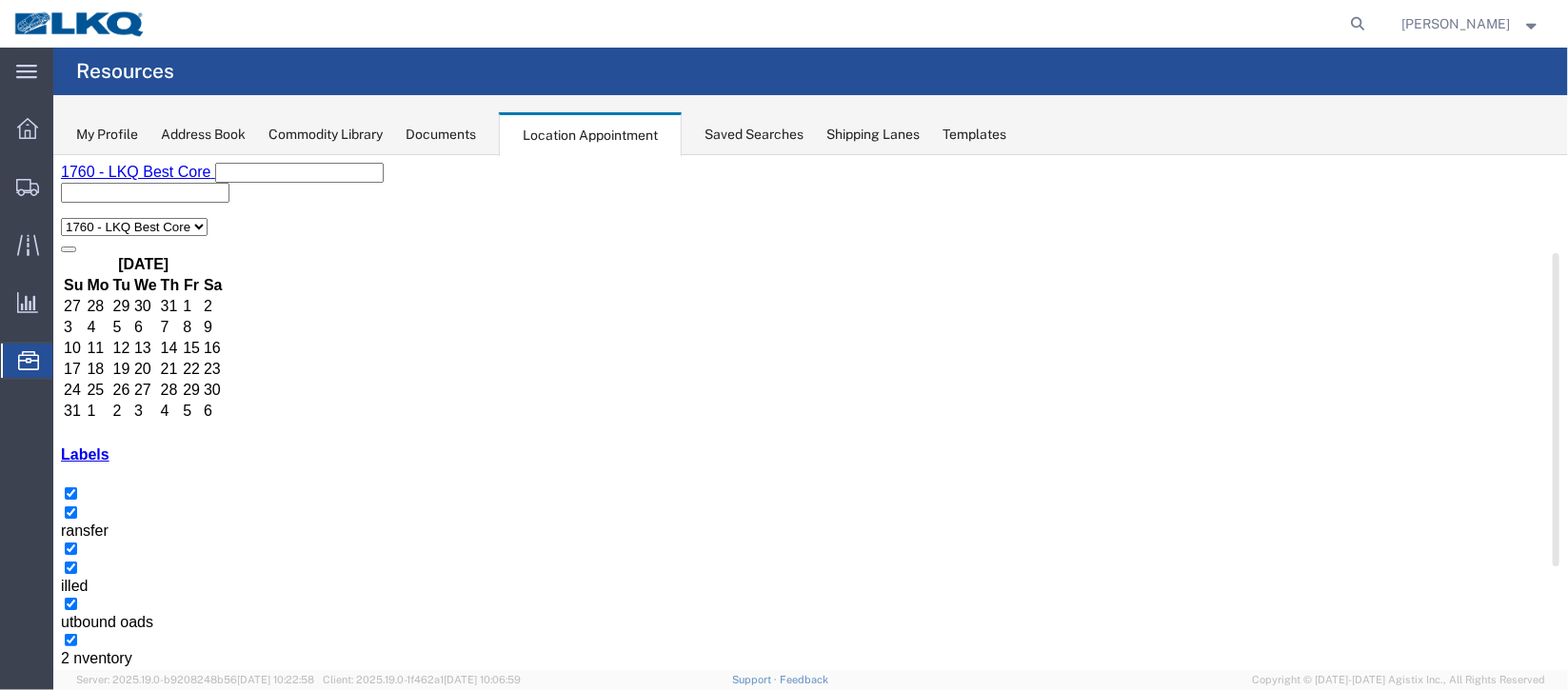
scroll to position [141, 0]
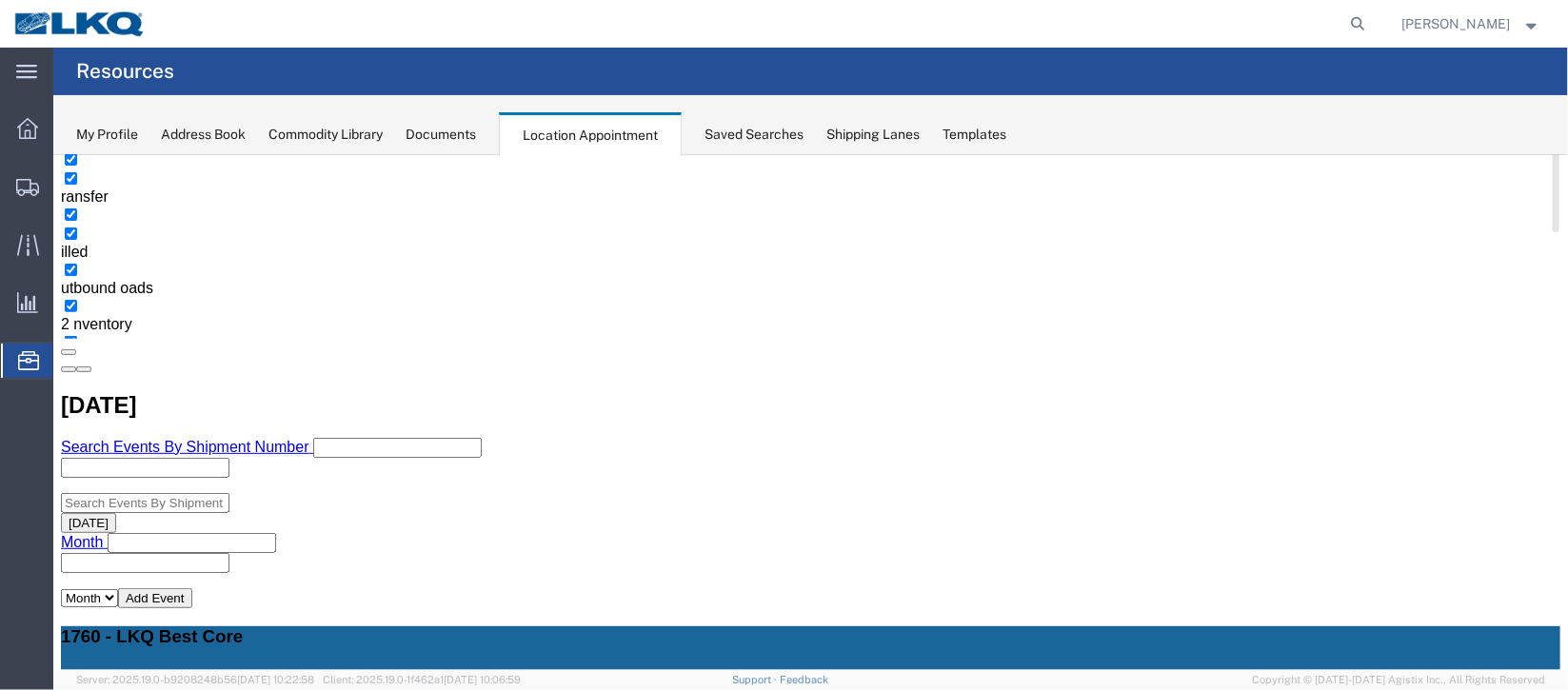
scroll to position [427, 0]
